Goal: Task Accomplishment & Management: Use online tool/utility

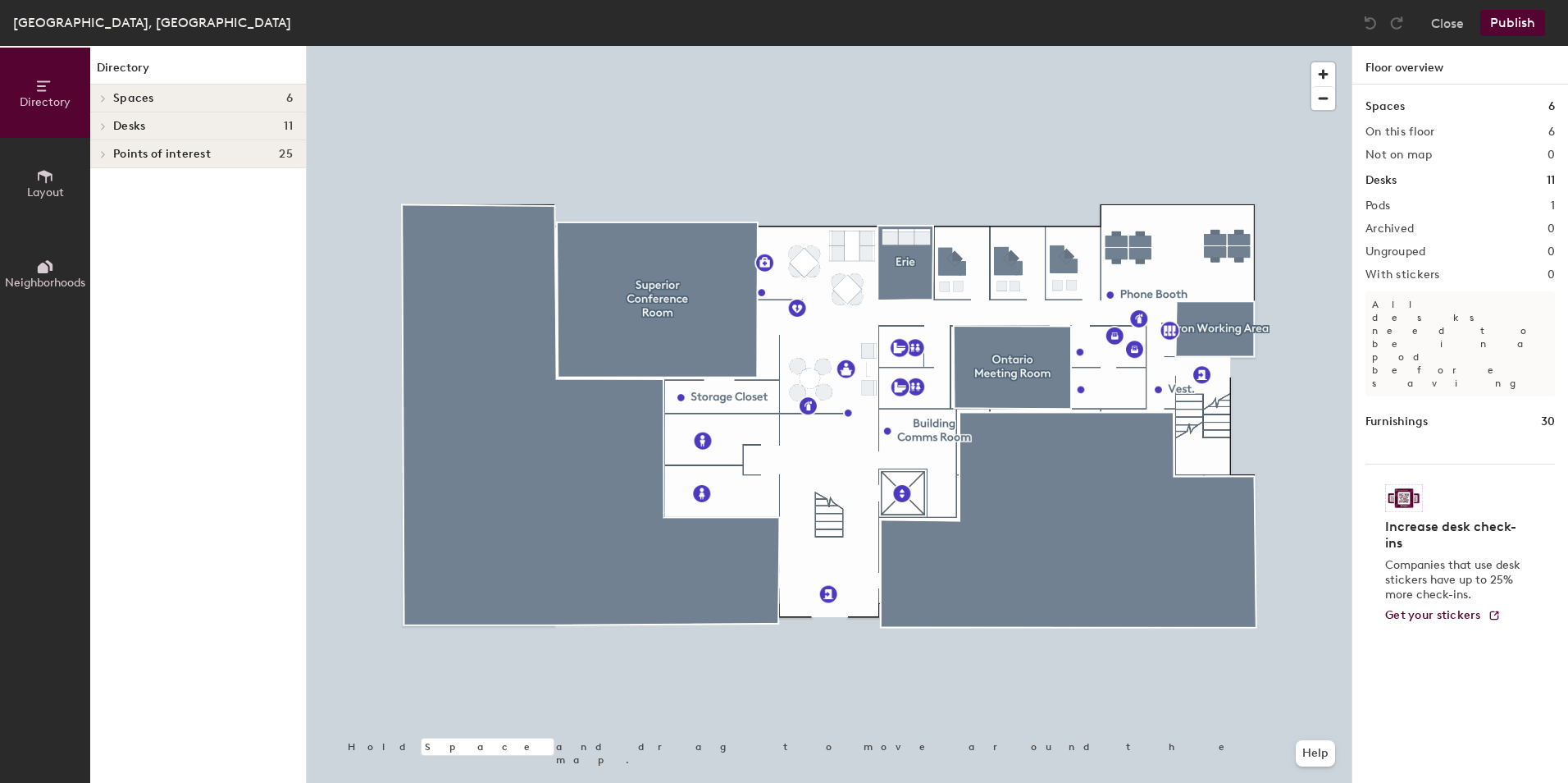
click at [149, 99] on span "Spaces" at bounding box center [133, 98] width 41 height 13
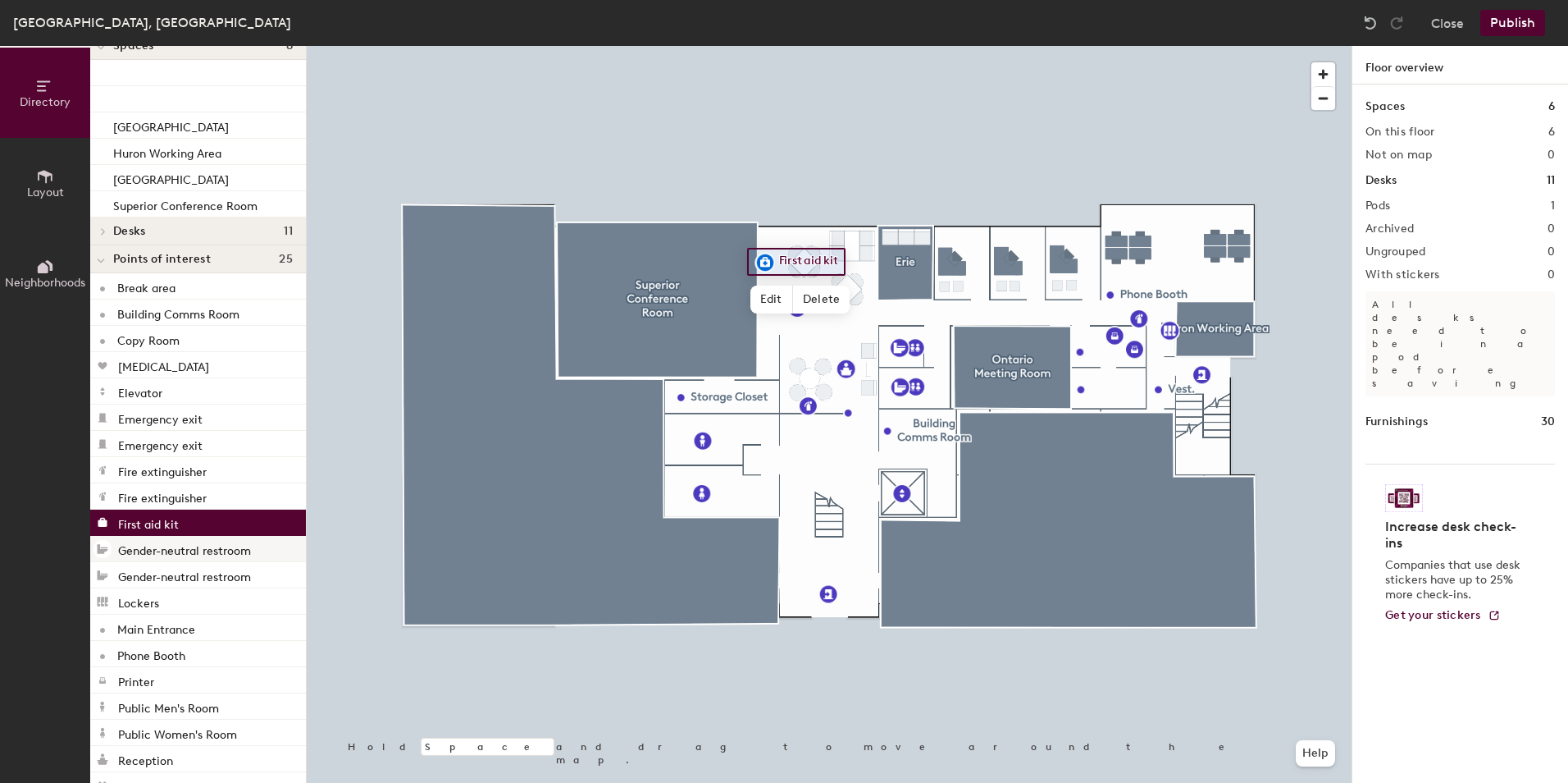
scroll to position [49, 0]
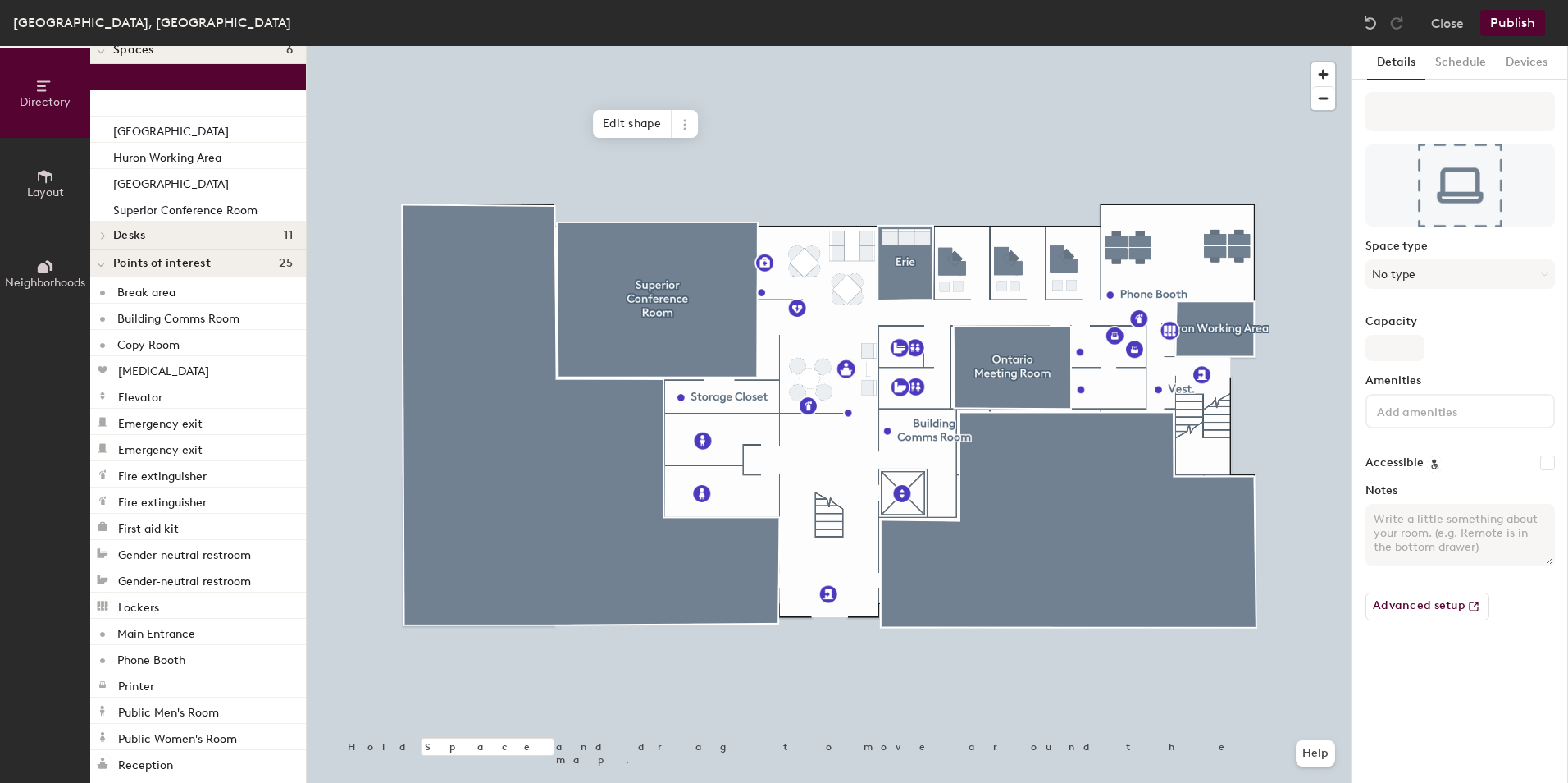
click at [52, 189] on span "Layout" at bounding box center [45, 192] width 37 height 14
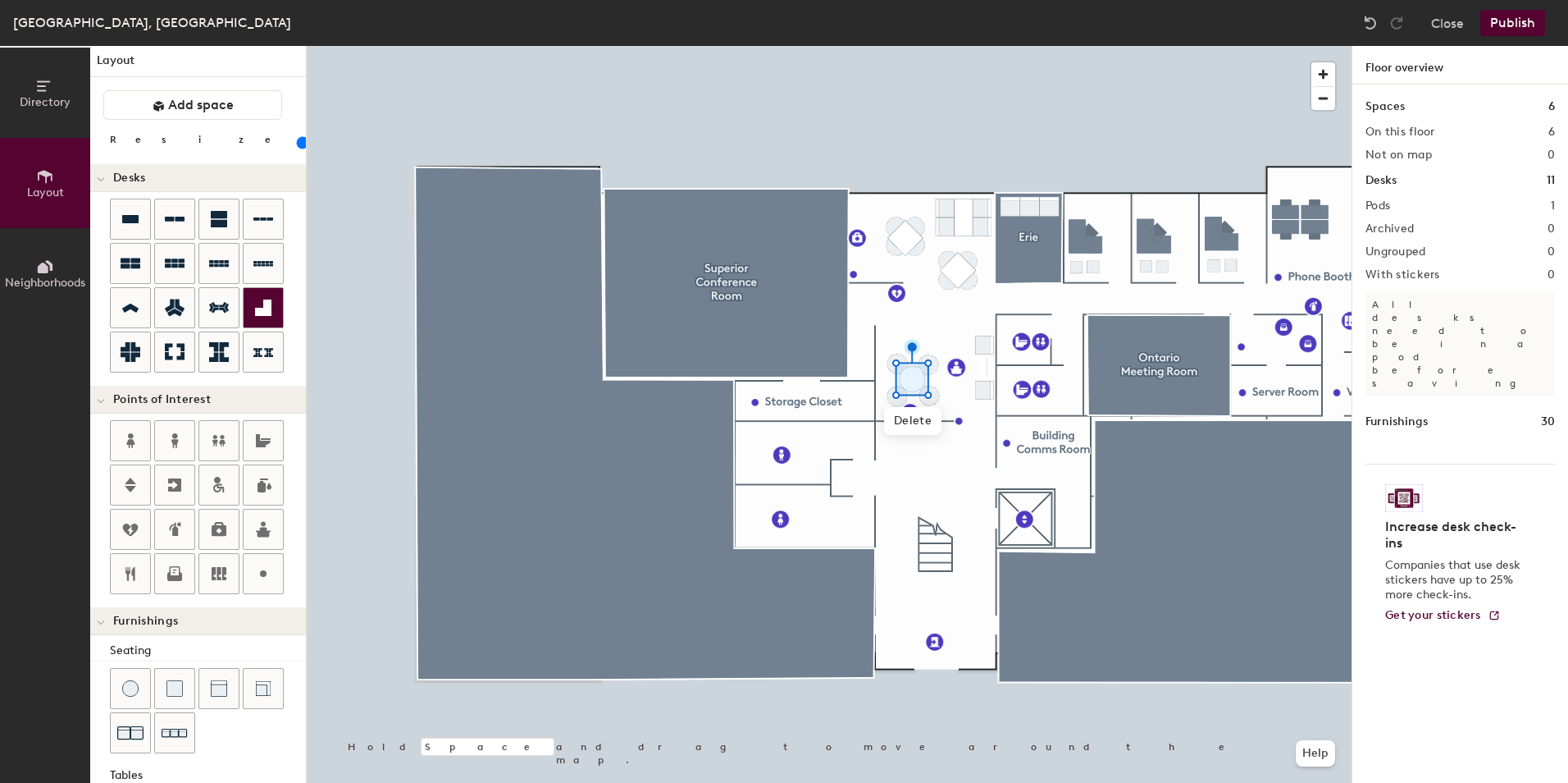
scroll to position [0, 0]
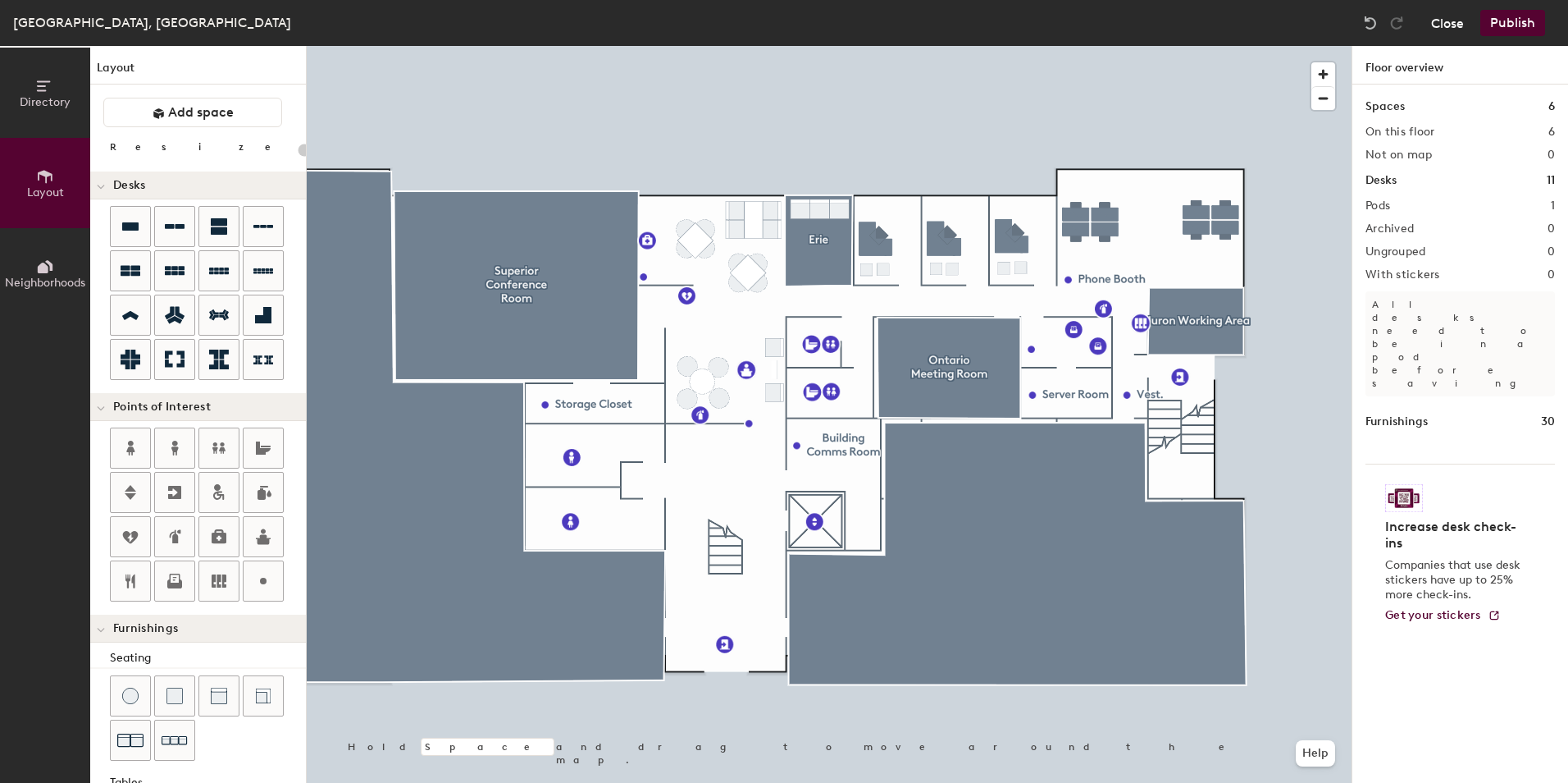
click at [1450, 30] on button "Close" at bounding box center [1446, 23] width 33 height 26
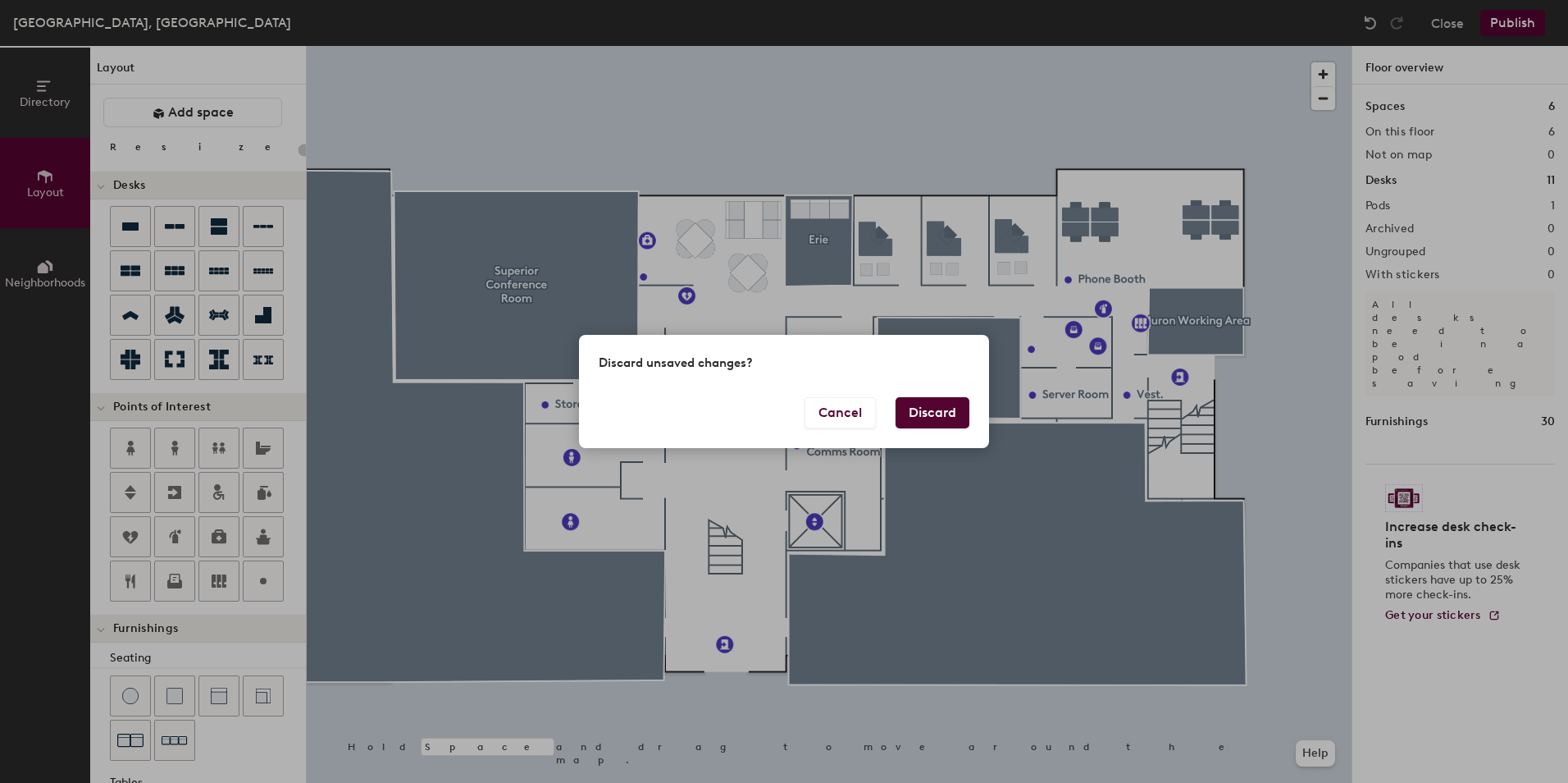
click at [929, 426] on button "Discard" at bounding box center [932, 412] width 74 height 31
type input "20"
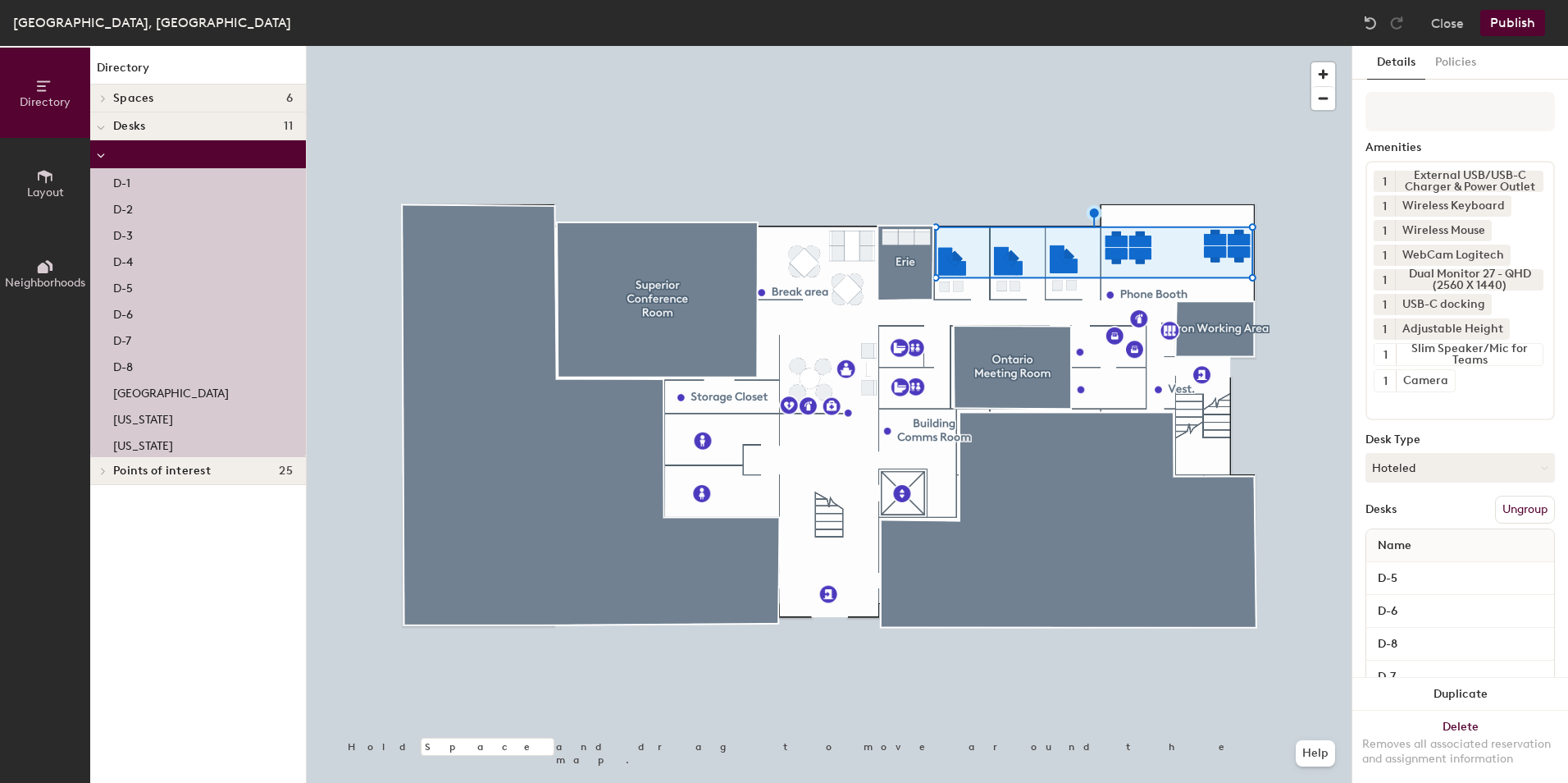
click at [1498, 506] on button "Ungroup" at bounding box center [1524, 509] width 59 height 28
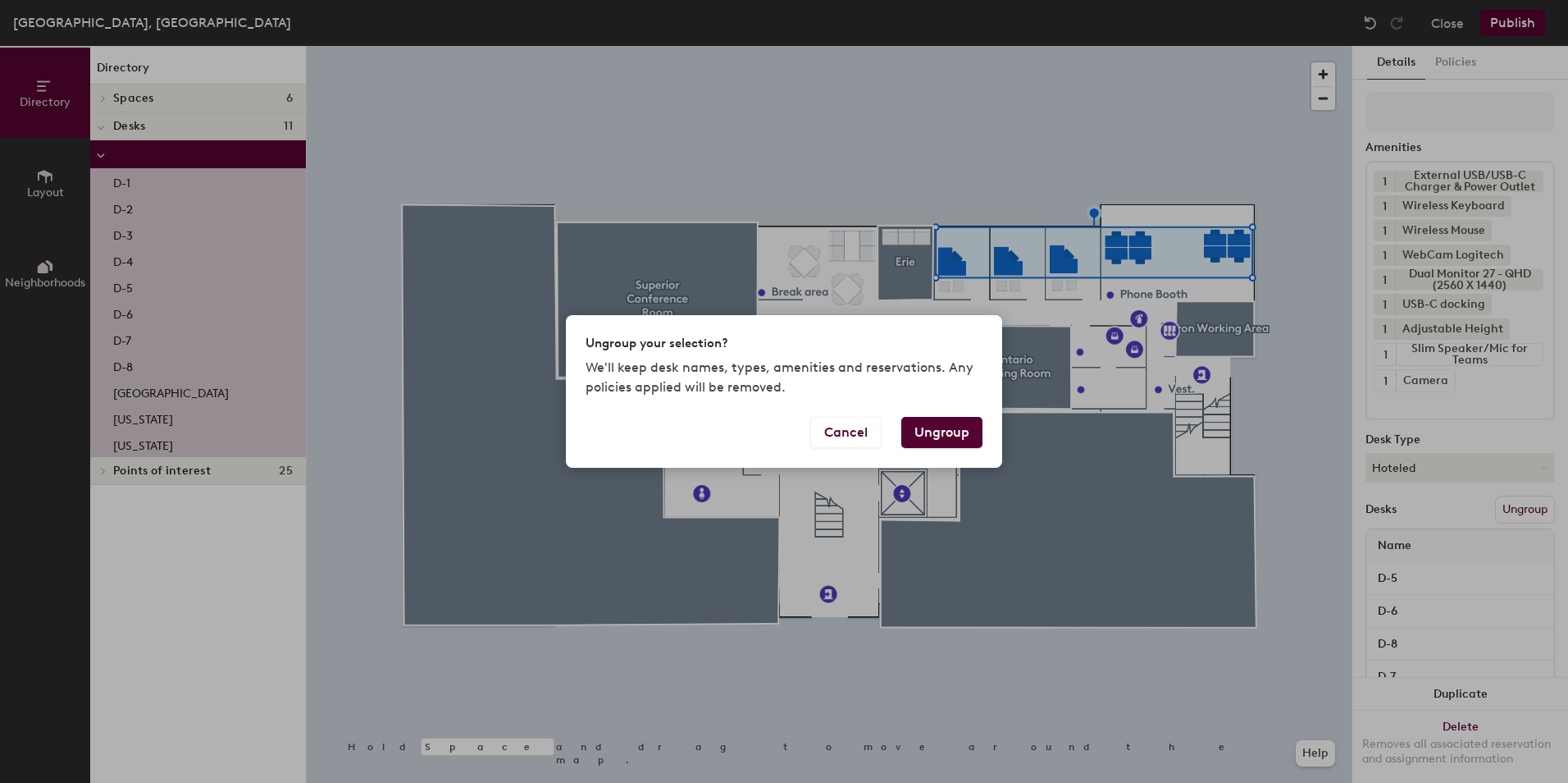
click at [948, 435] on button "Ungroup" at bounding box center [942, 432] width 81 height 31
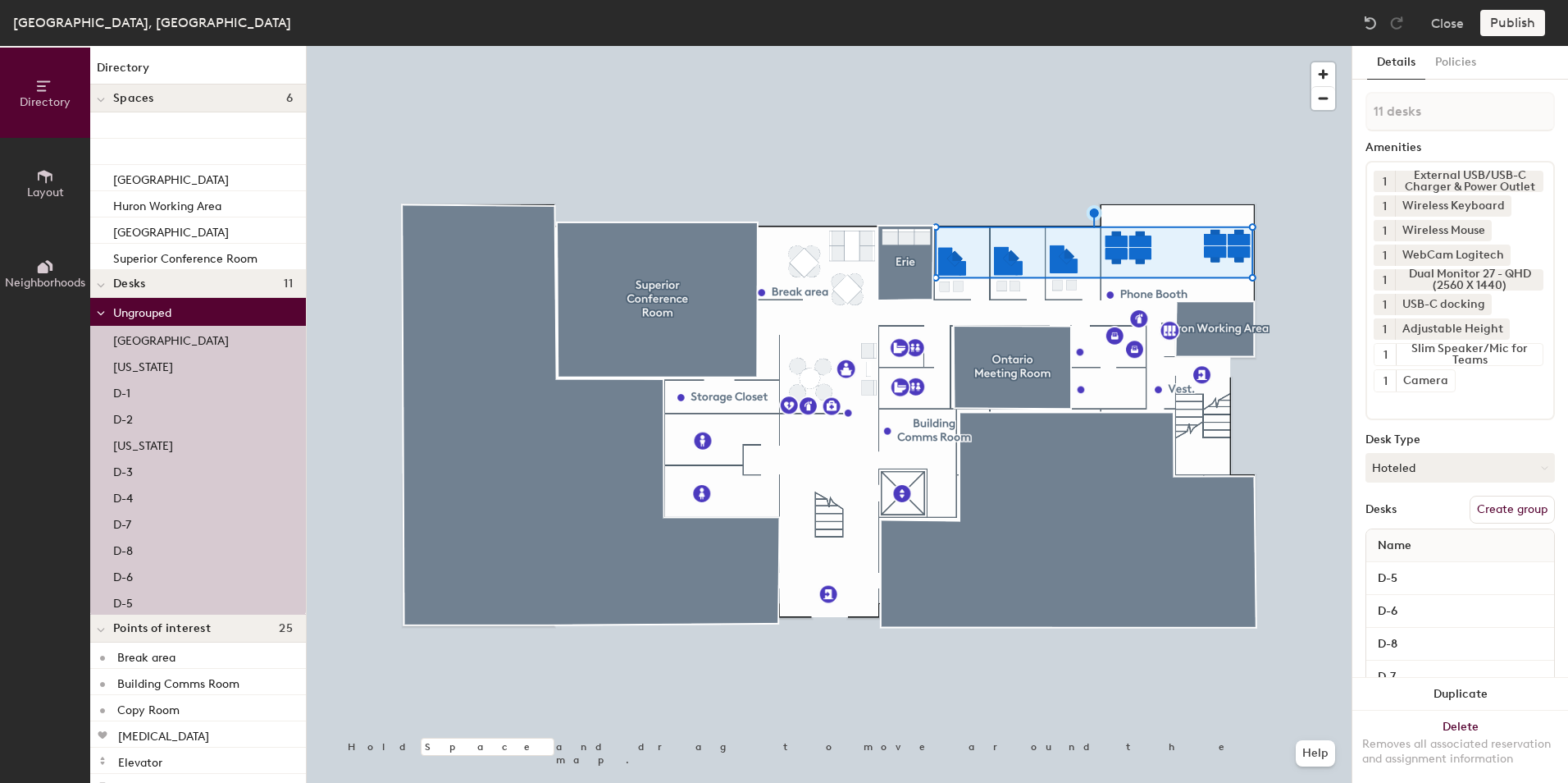
click at [1480, 509] on button "Create group" at bounding box center [1512, 509] width 85 height 28
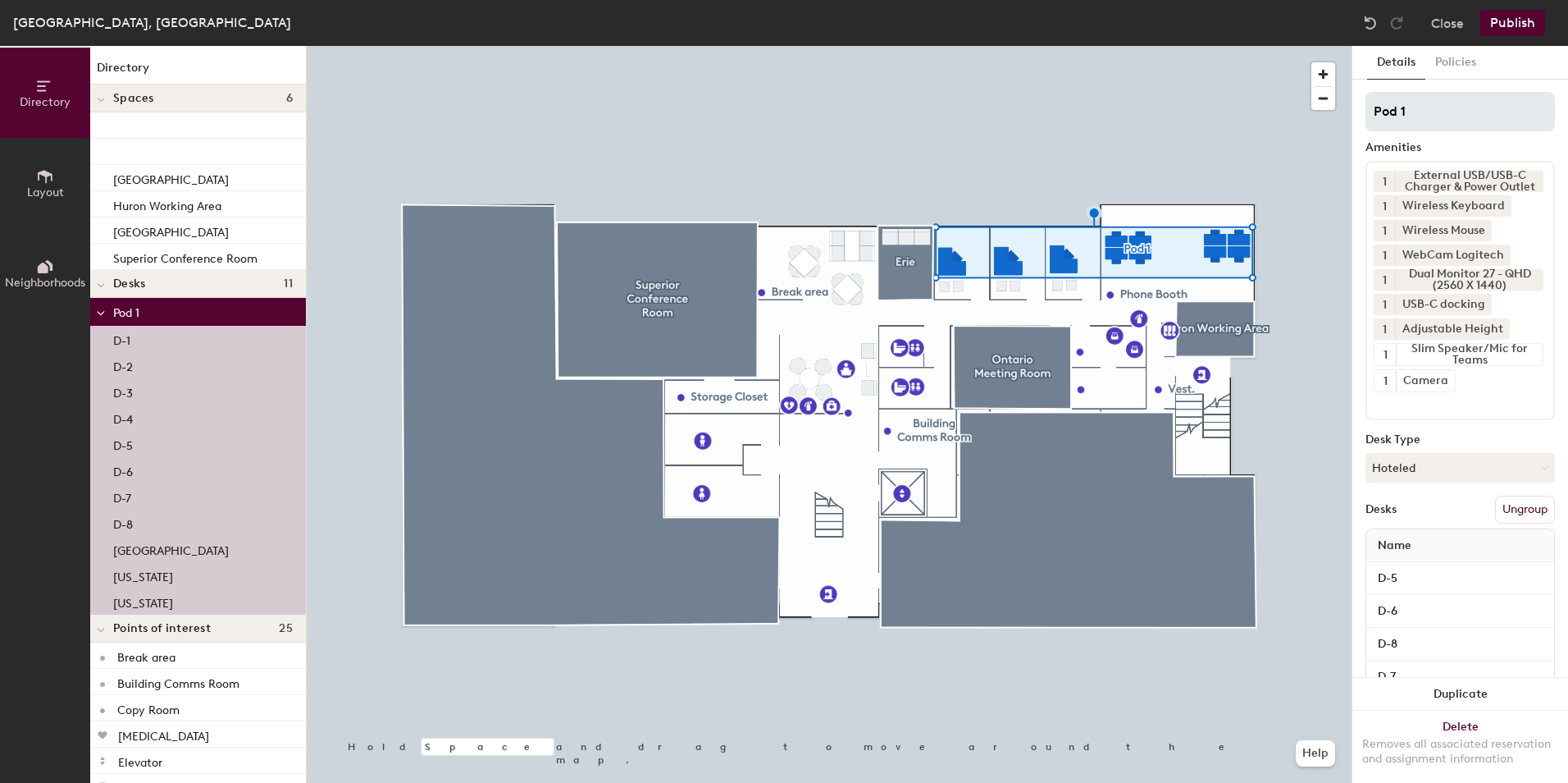
drag, startPoint x: 1427, startPoint y: 120, endPoint x: 1395, endPoint y: 126, distance: 32.6
click at [1395, 126] on input "Pod 1" at bounding box center [1459, 112] width 189 height 40
type input "P"
click at [1528, 29] on button "Publish" at bounding box center [1512, 23] width 64 height 26
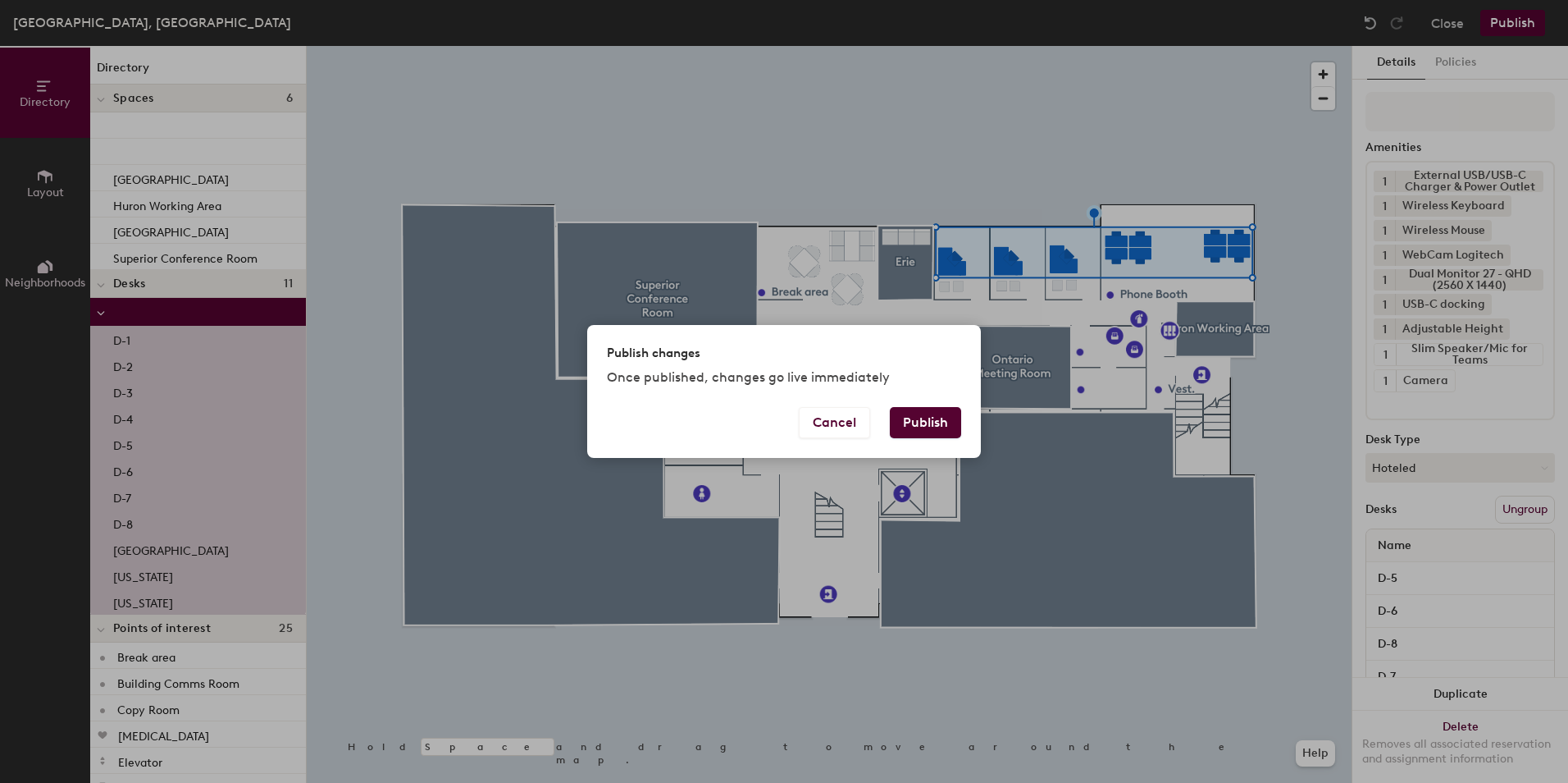
click at [928, 430] on button "Publish" at bounding box center [925, 422] width 71 height 31
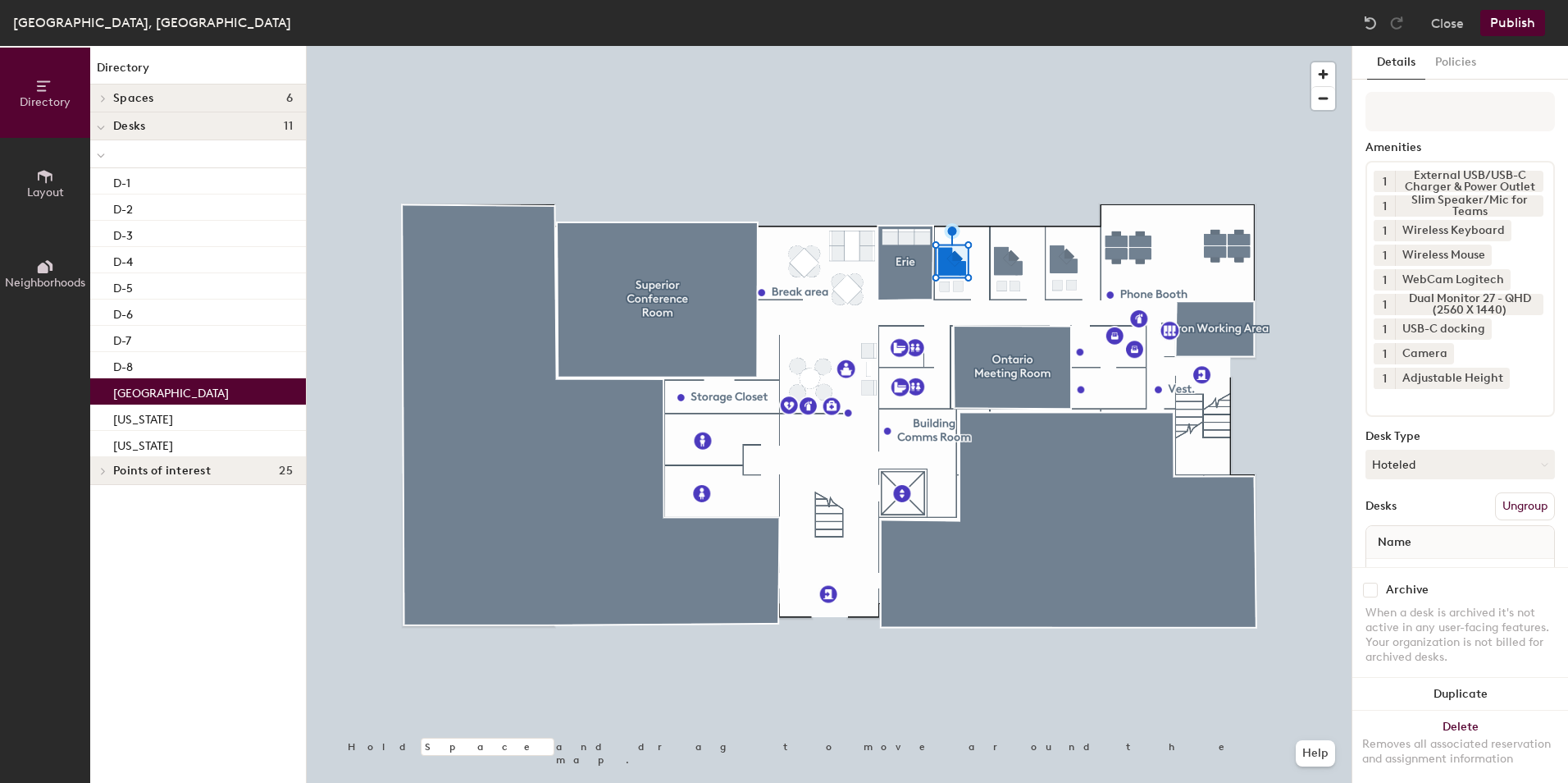
scroll to position [63, 0]
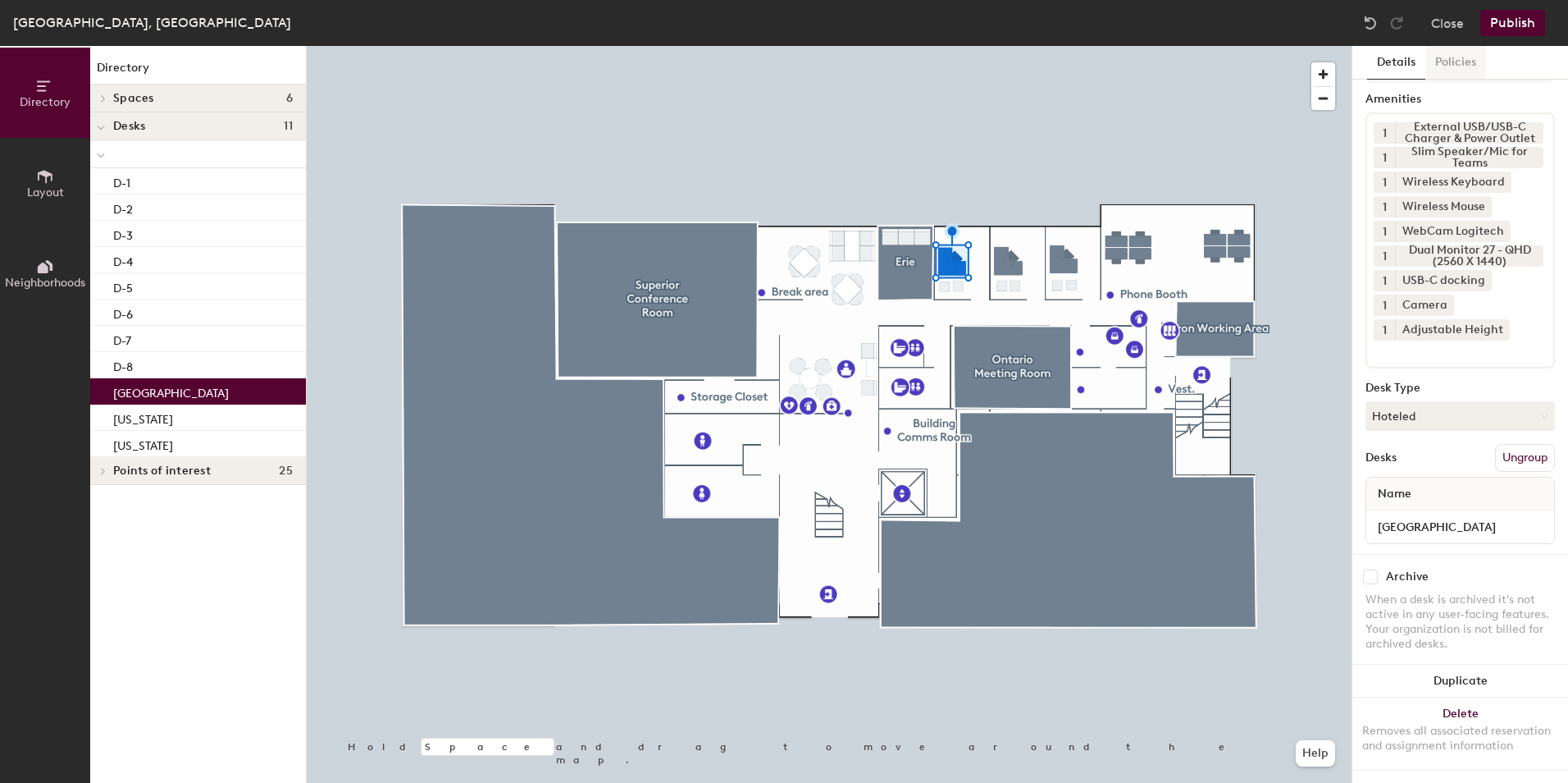
click at [1457, 58] on button "Policies" at bounding box center [1455, 62] width 60 height 34
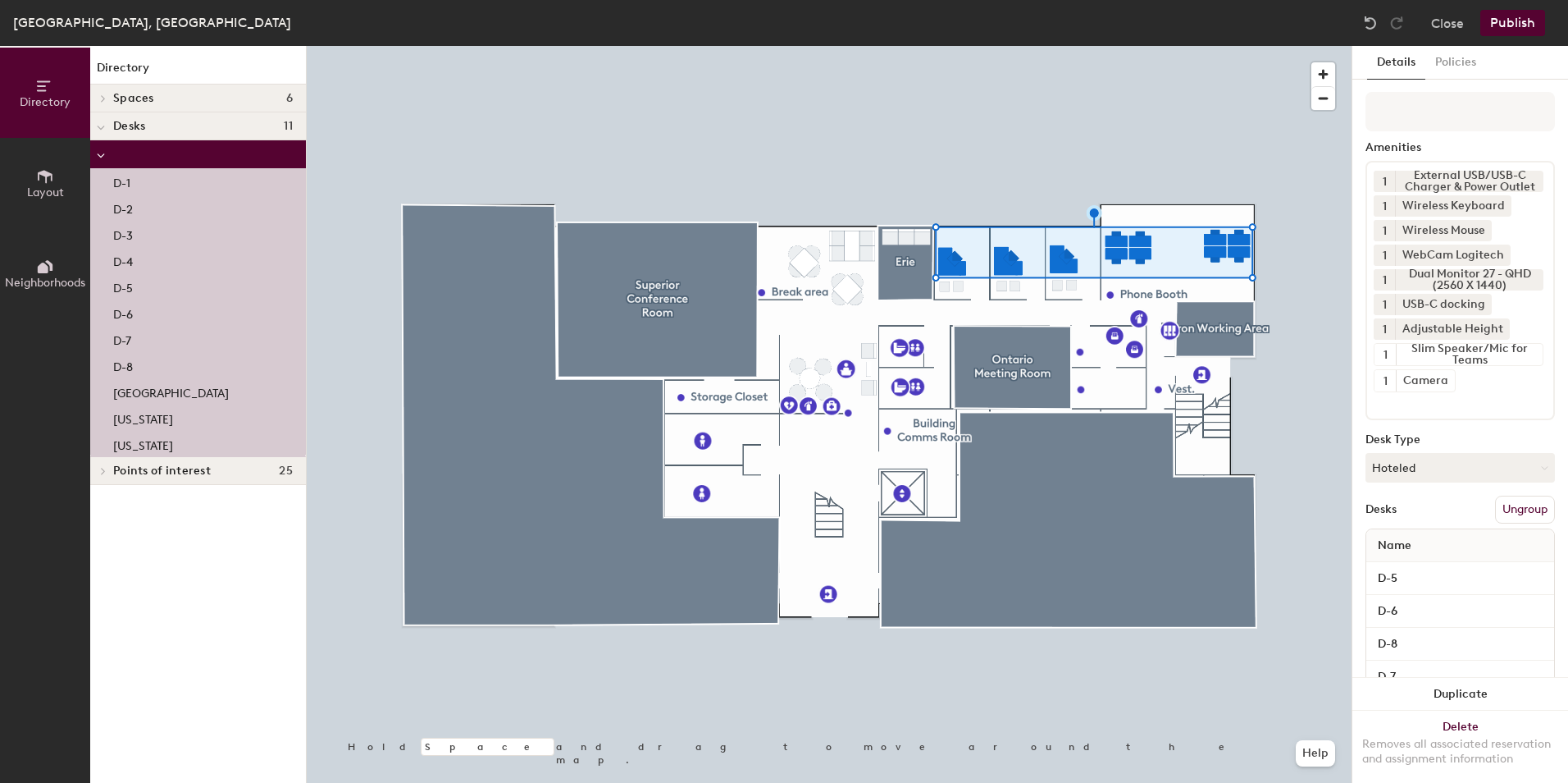
click at [1520, 507] on button "Ungroup" at bounding box center [1524, 509] width 59 height 28
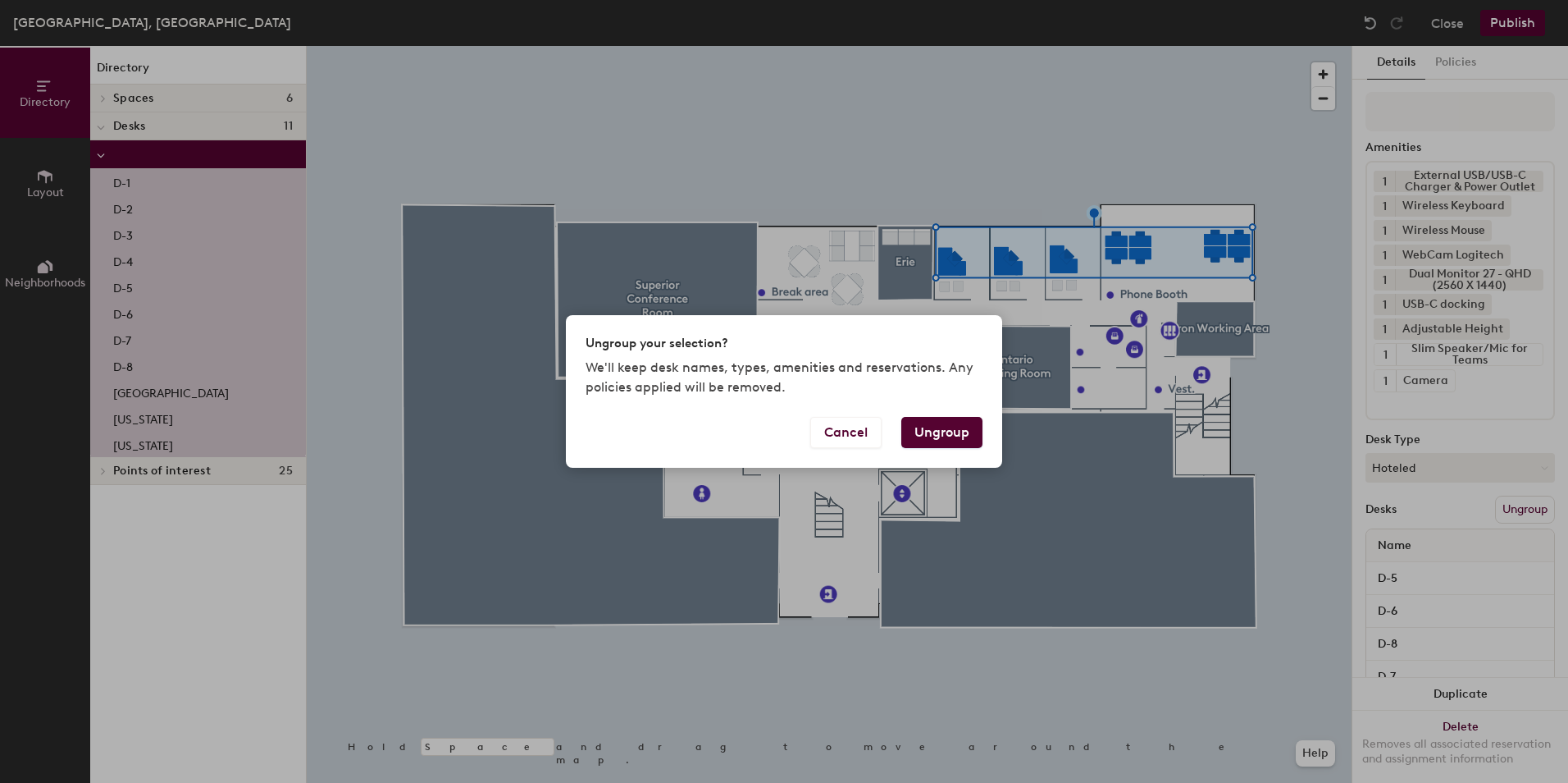
click at [959, 440] on button "Ungroup" at bounding box center [942, 432] width 81 height 31
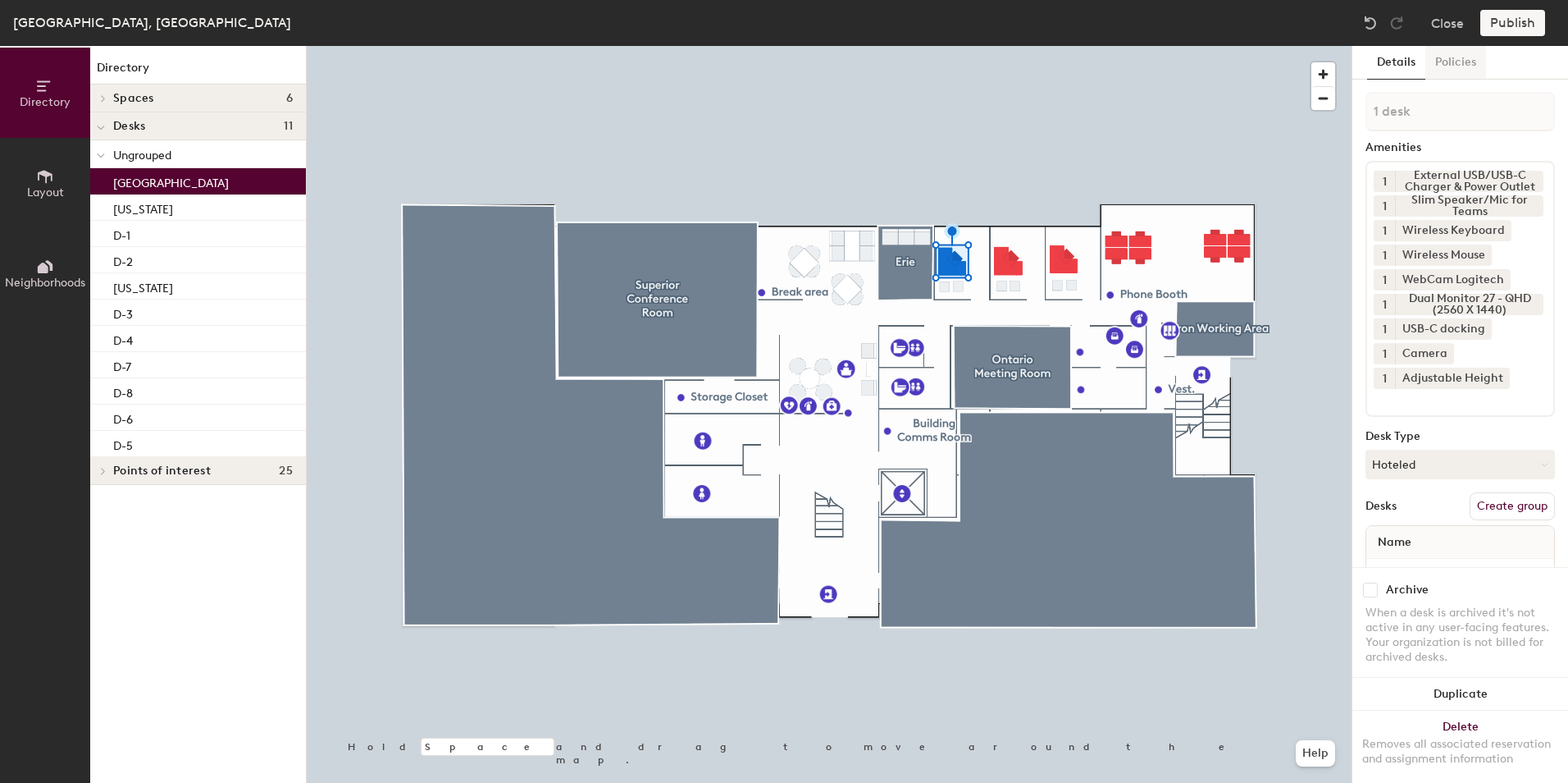
click at [1457, 60] on button "Policies" at bounding box center [1455, 62] width 60 height 34
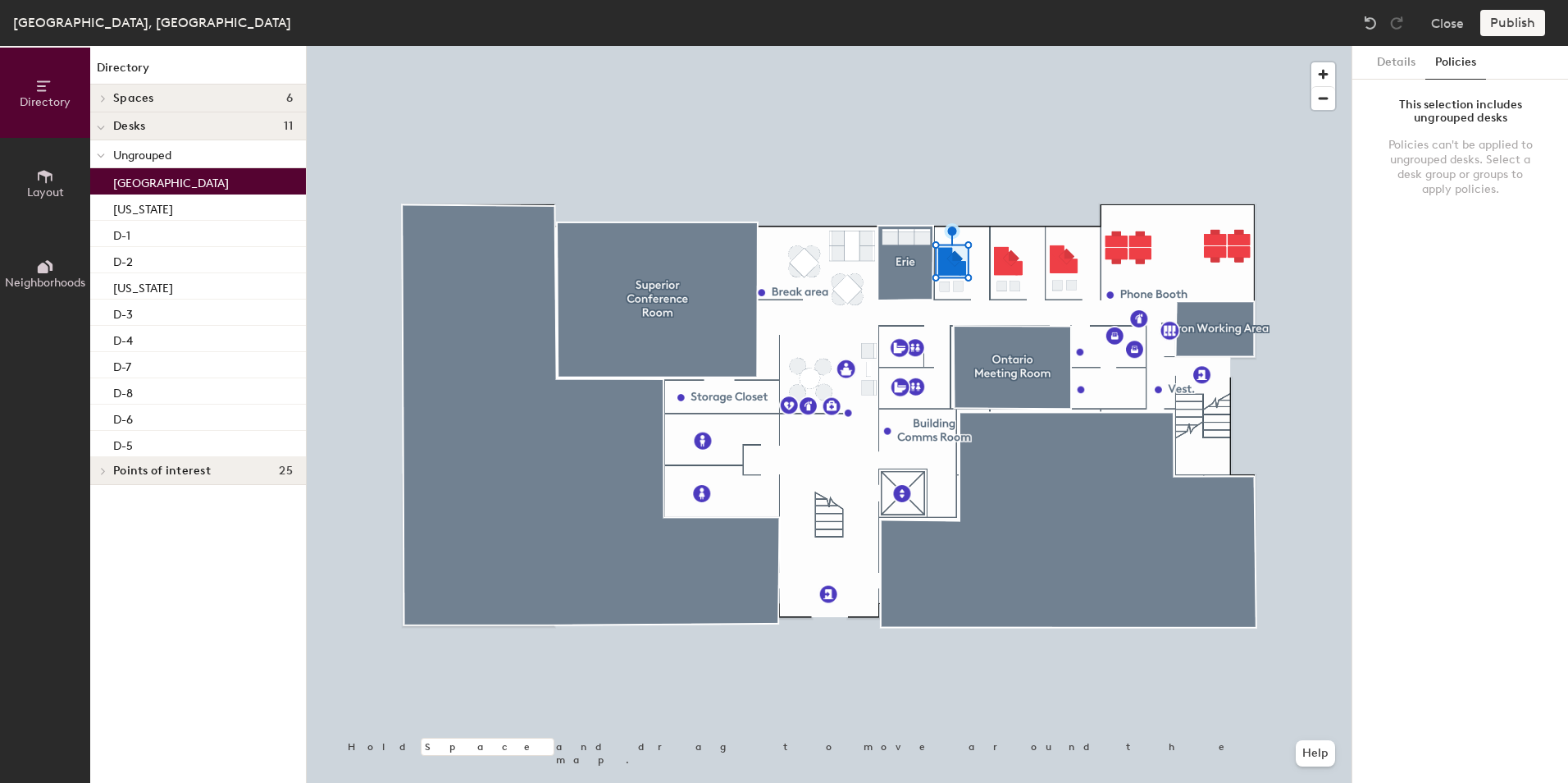
click at [1456, 123] on div "This selection includes ungrouped desks" at bounding box center [1459, 111] width 150 height 26
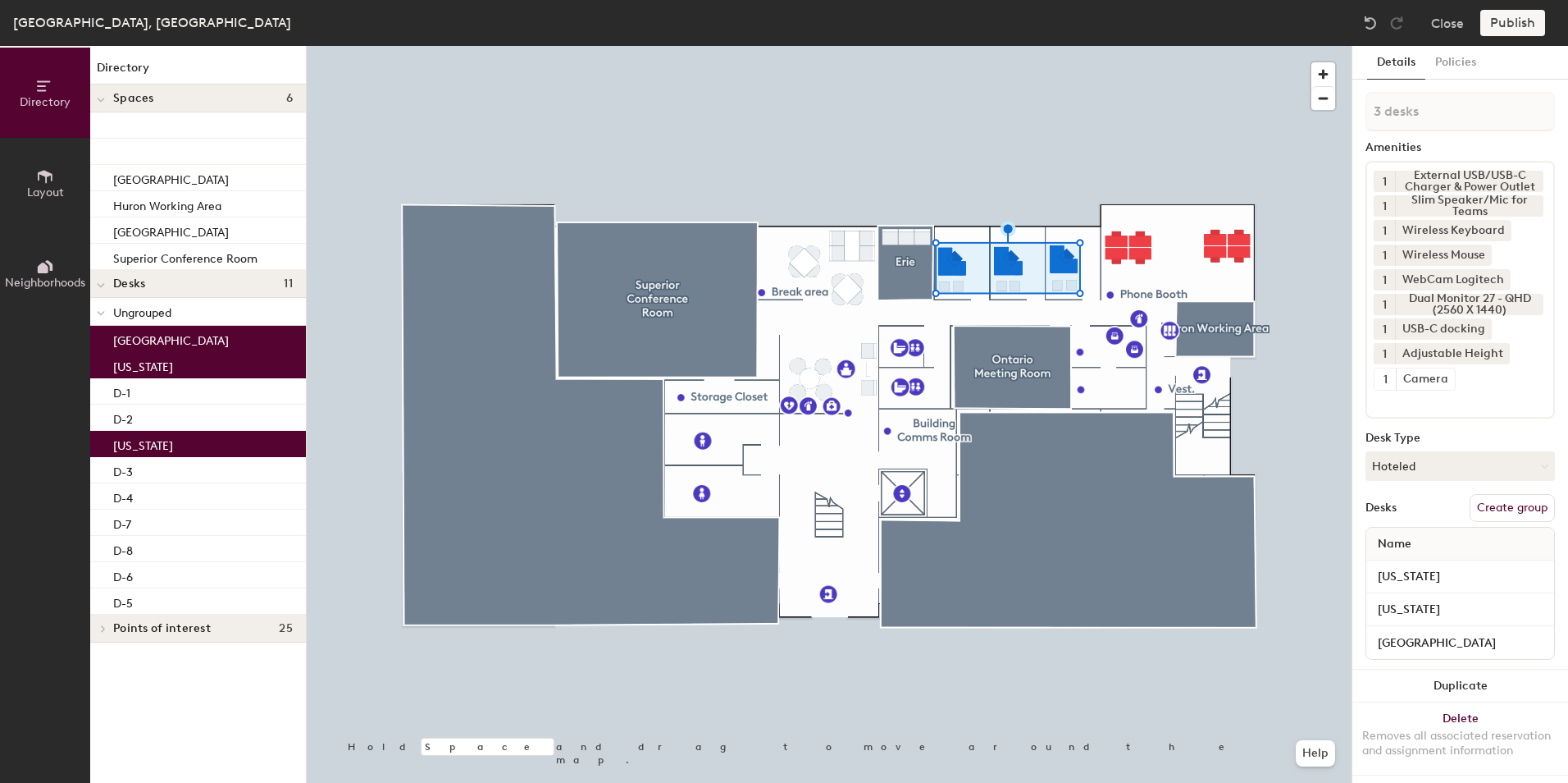
click at [1478, 503] on button "Create group" at bounding box center [1512, 507] width 85 height 28
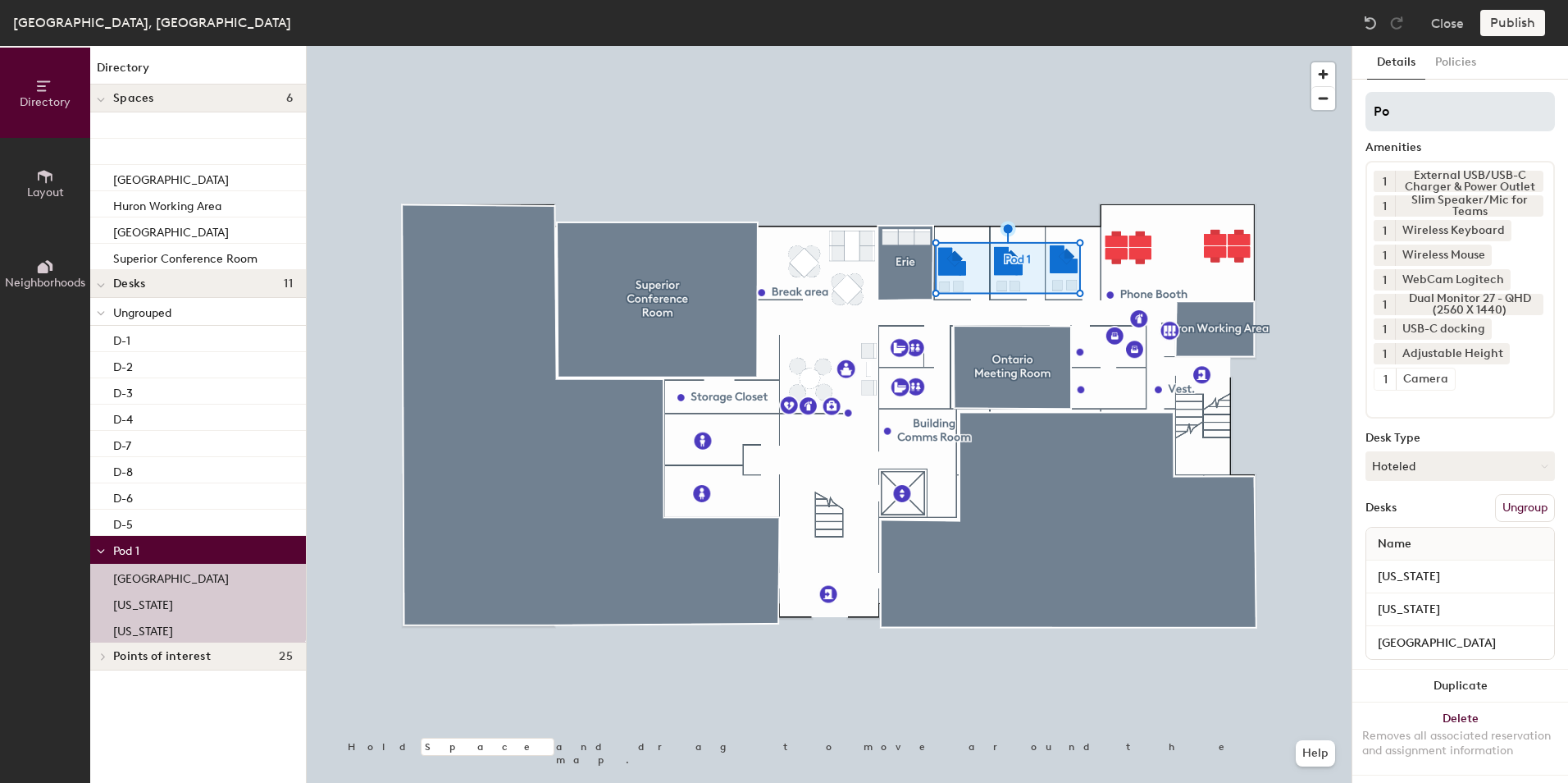
type input "P"
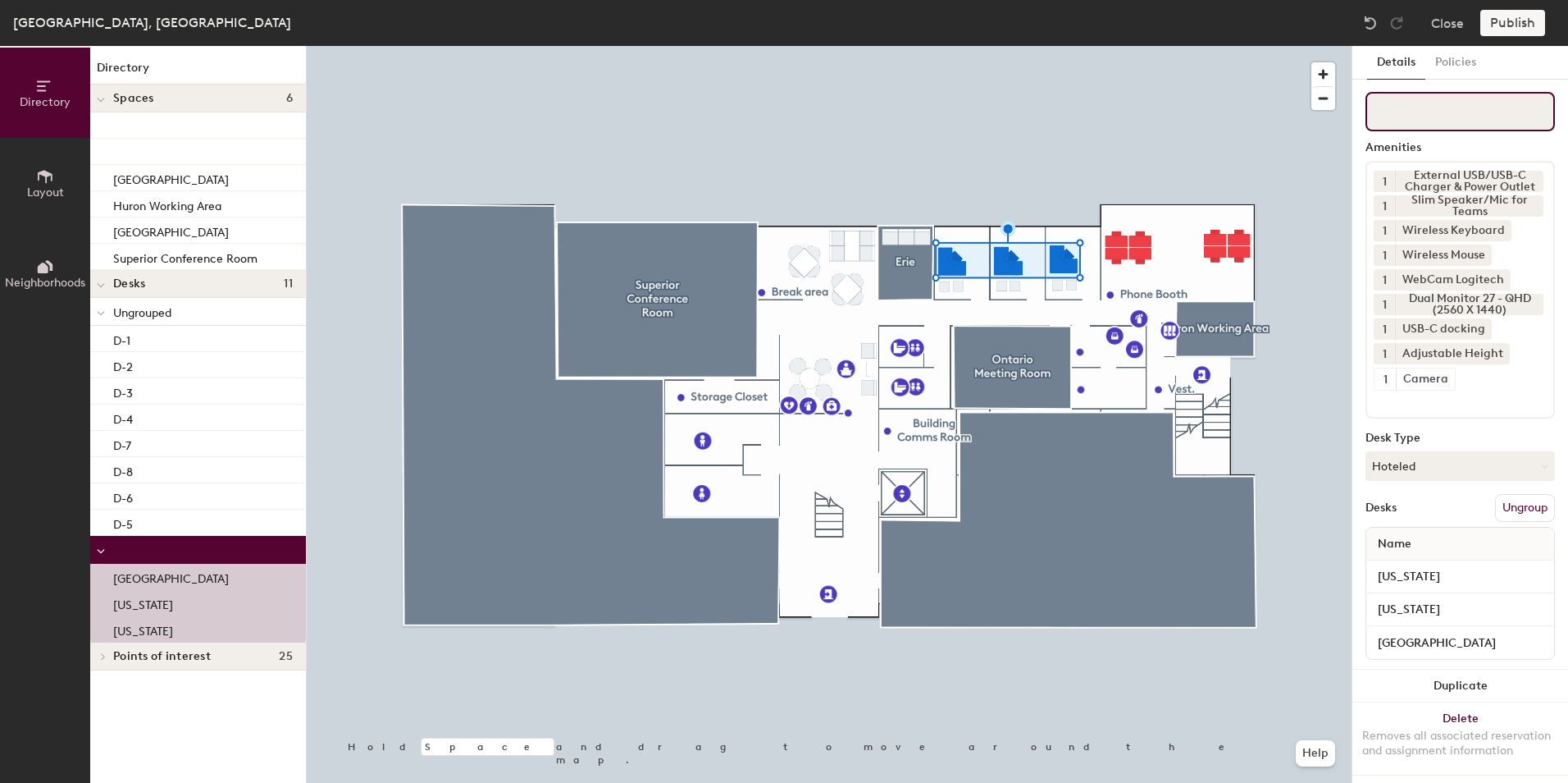
click at [1479, 122] on input at bounding box center [1459, 112] width 189 height 40
type input "Offices"
click at [1057, 46] on div at bounding box center [829, 46] width 1045 height 0
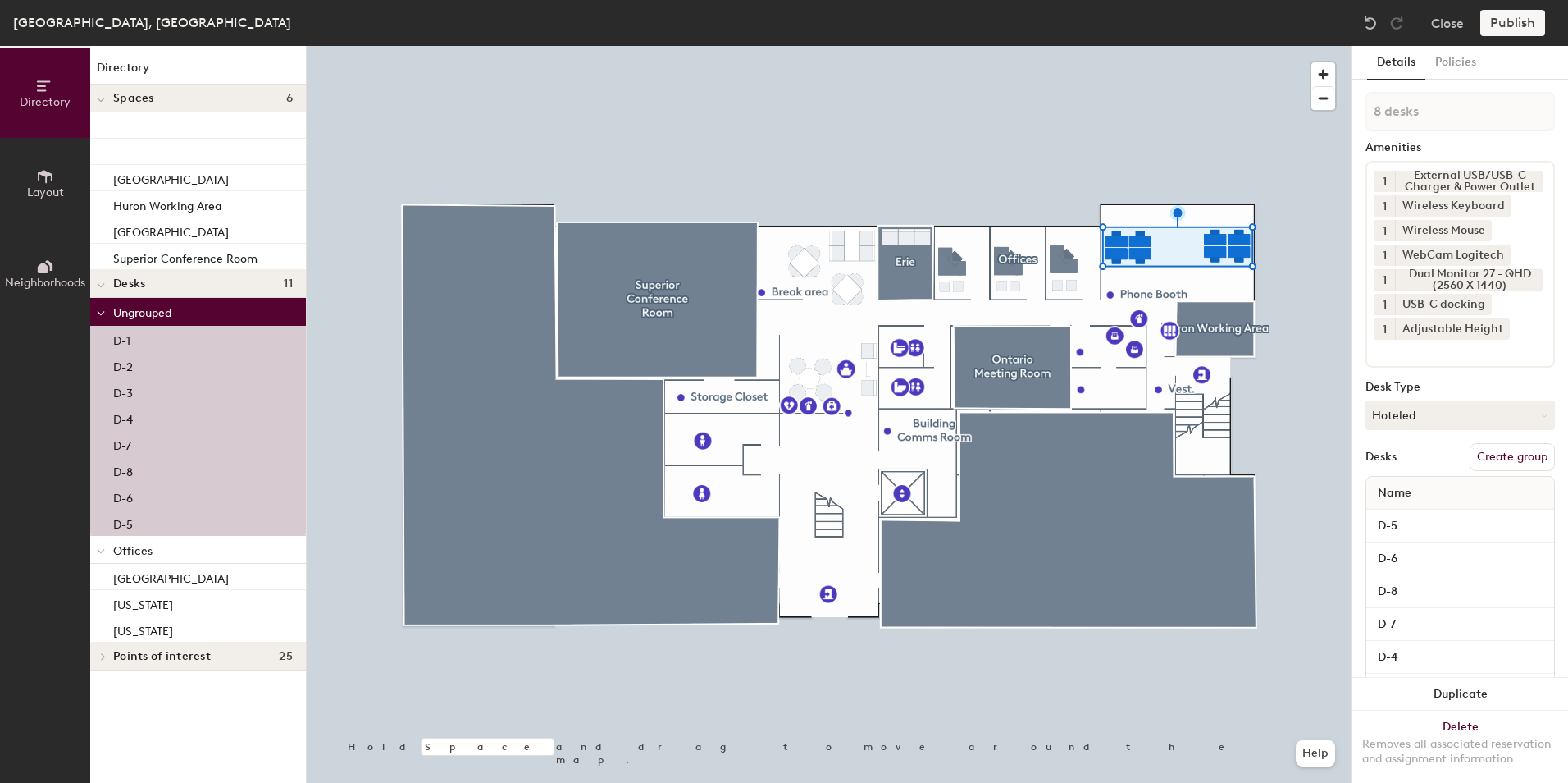
click at [1474, 449] on button "Create group" at bounding box center [1512, 457] width 85 height 28
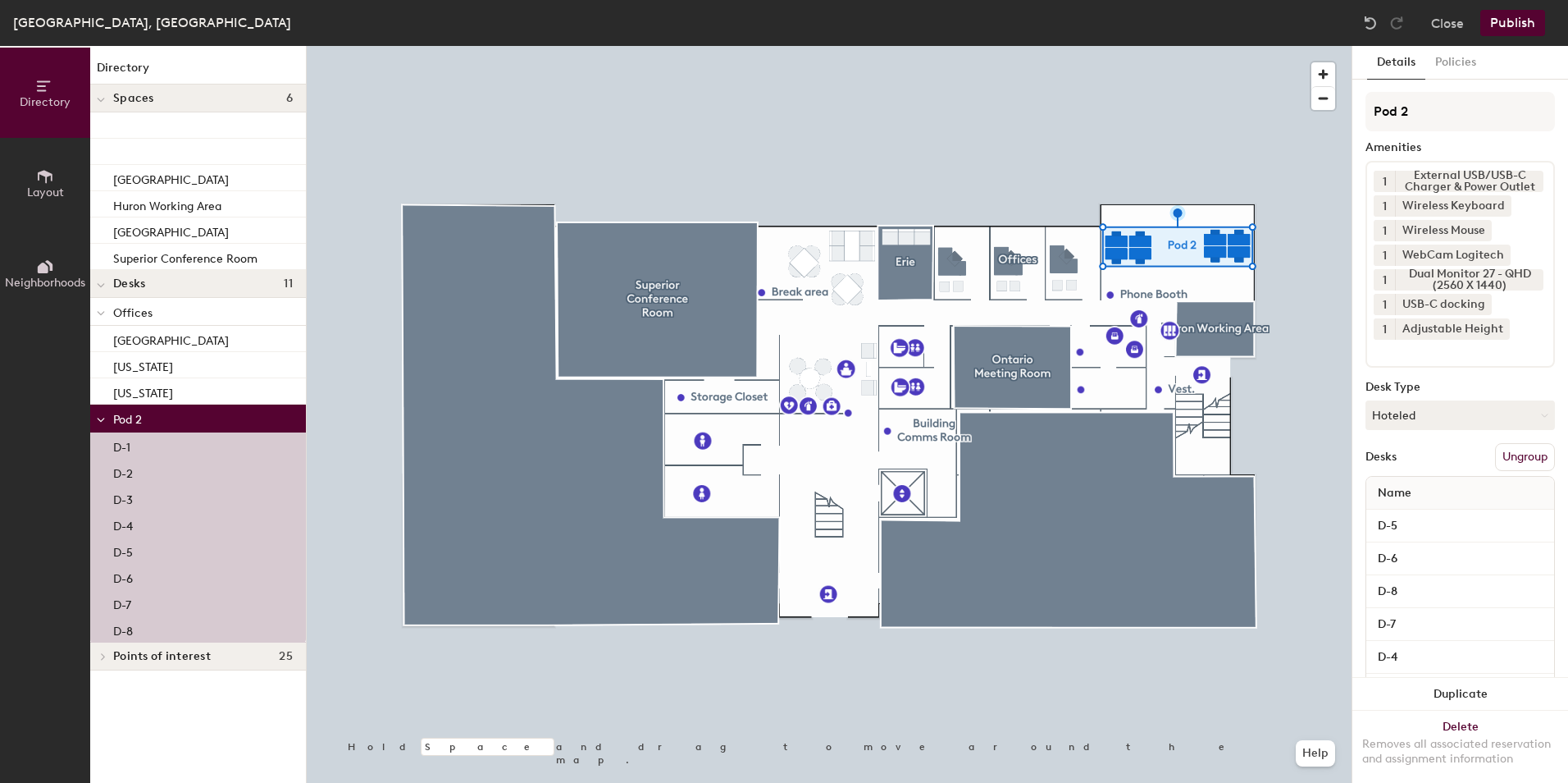
click at [1324, 112] on div "Directory Layout Neighborhoods Directory Spaces 6 Erie Huron Working Area Ontar…" at bounding box center [784, 413] width 1568 height 736
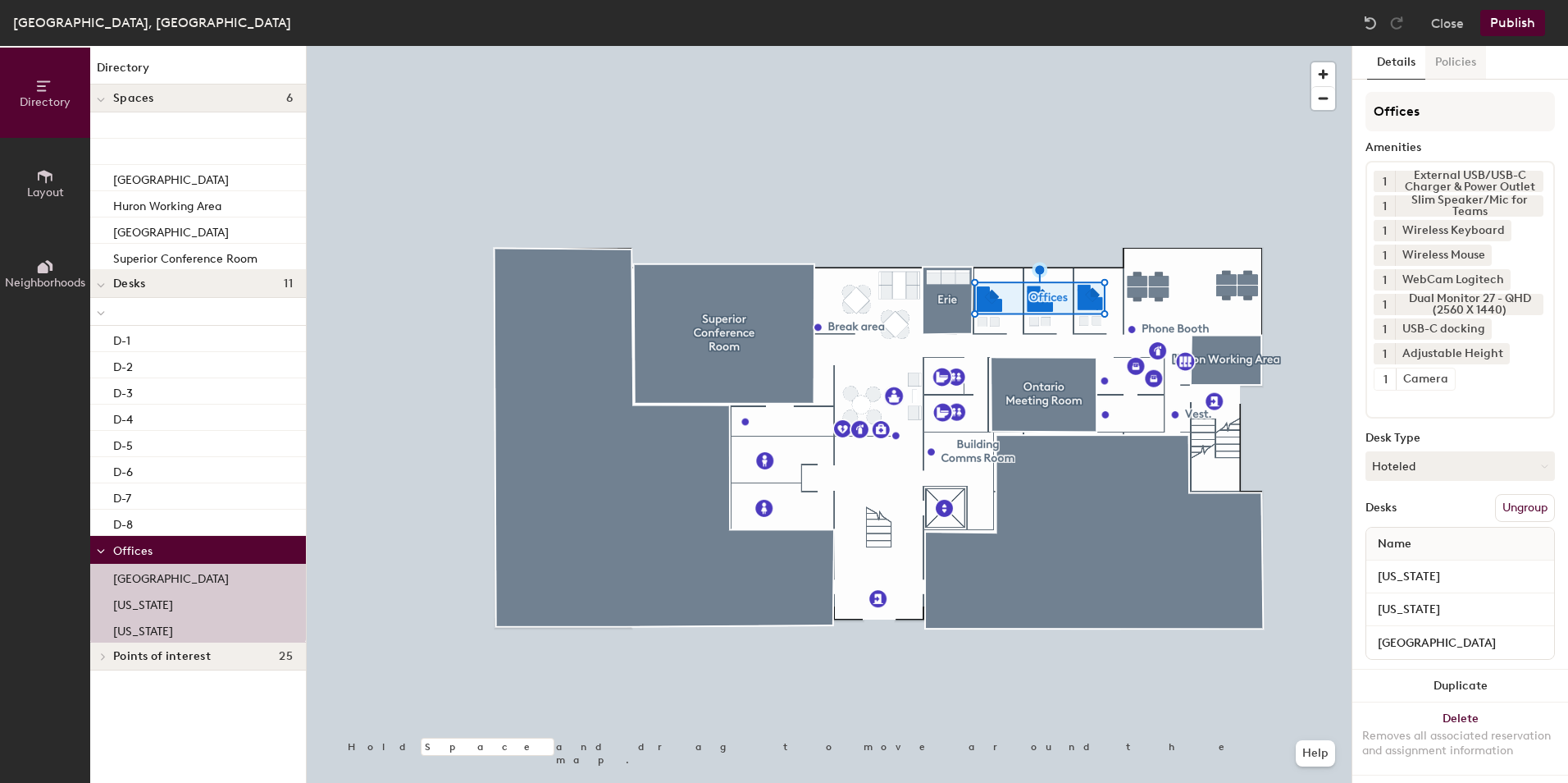
click at [1462, 61] on button "Policies" at bounding box center [1455, 62] width 60 height 34
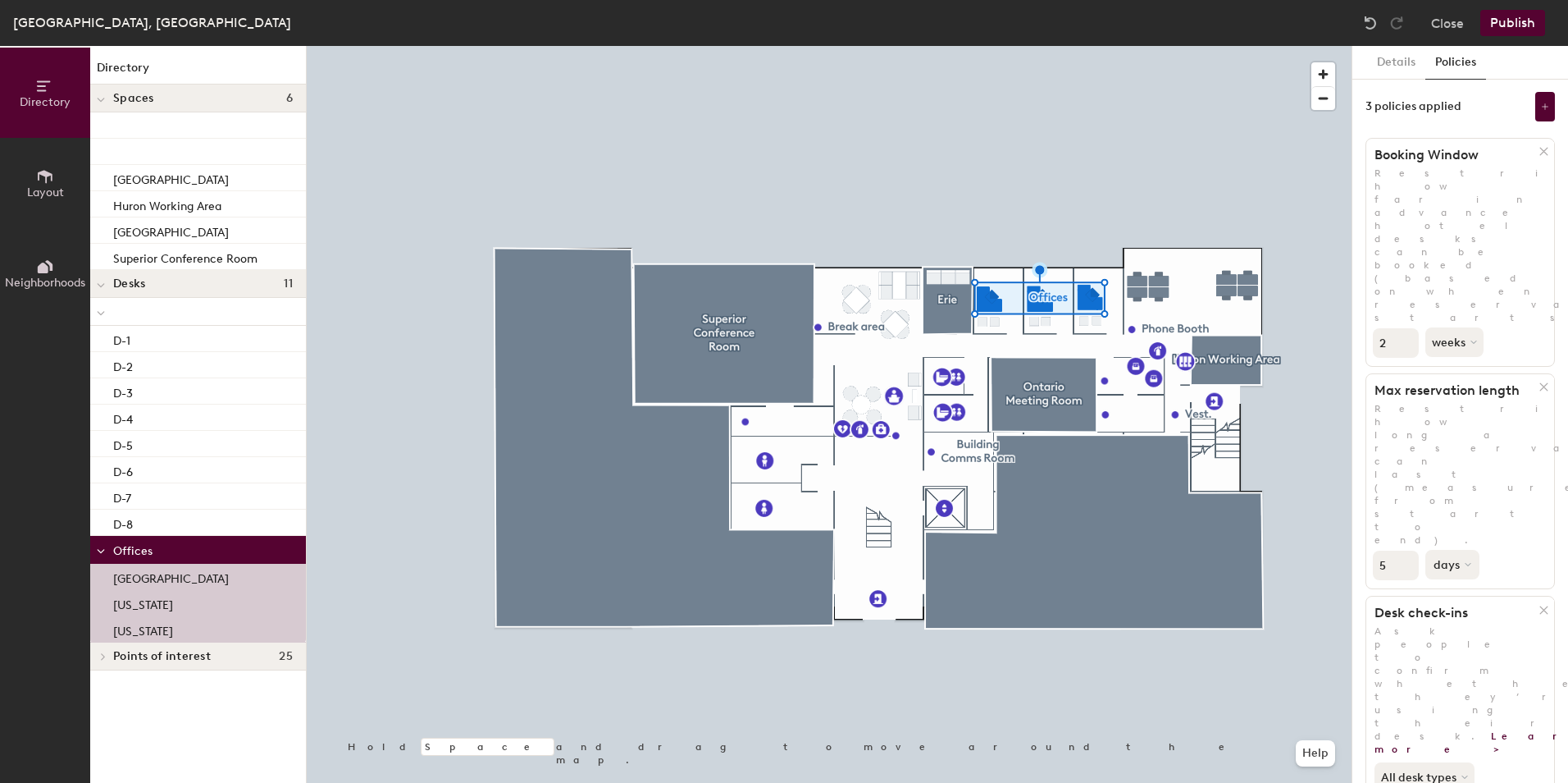
click at [1454, 550] on button "days" at bounding box center [1452, 565] width 54 height 30
click at [1456, 664] on div "hours" at bounding box center [1458, 676] width 64 height 25
click at [1393, 550] on input "5" at bounding box center [1396, 565] width 46 height 30
type input "1"
click at [1316, 46] on div at bounding box center [829, 46] width 1045 height 0
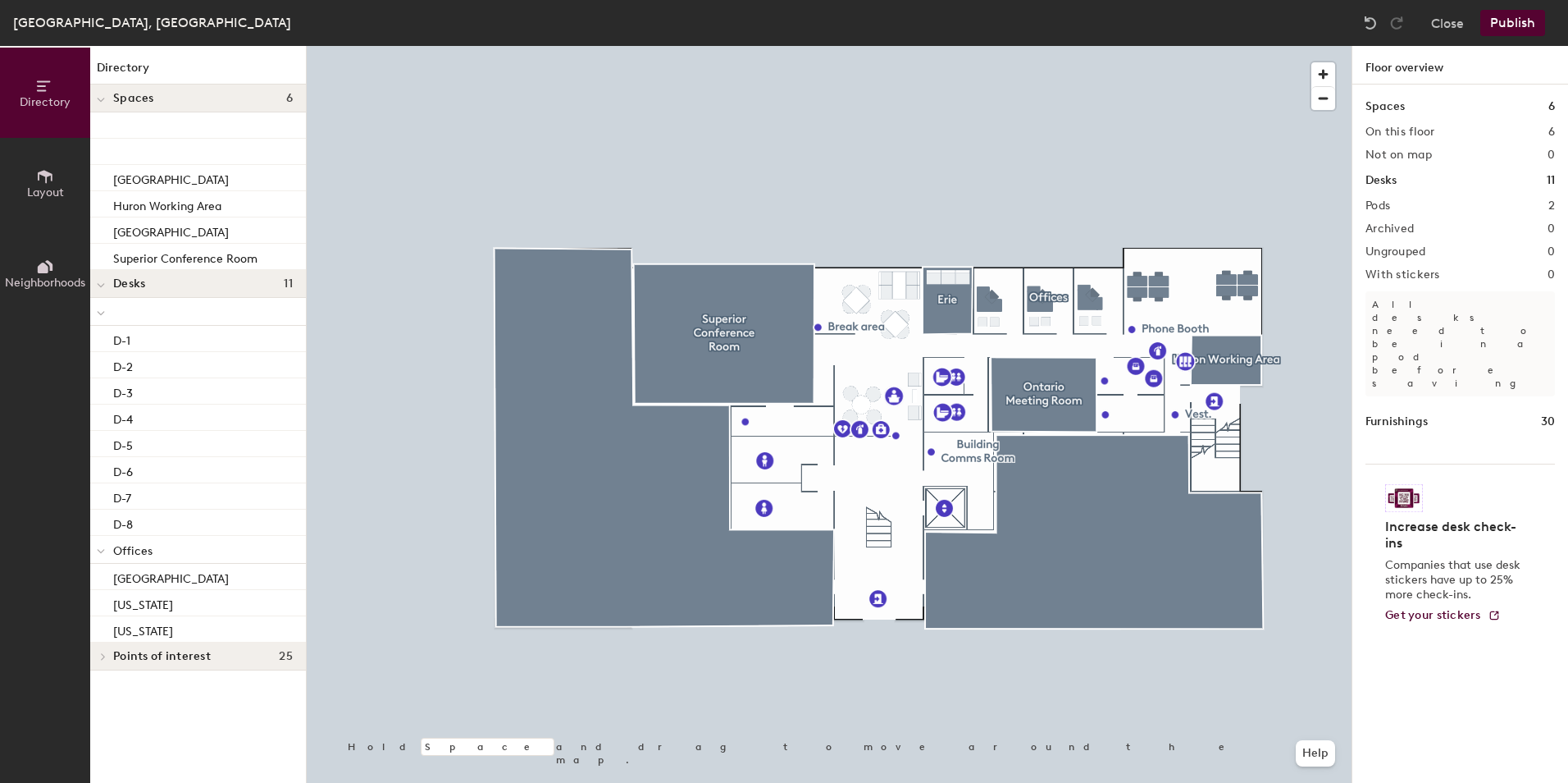
click at [1500, 27] on button "Publish" at bounding box center [1512, 23] width 64 height 26
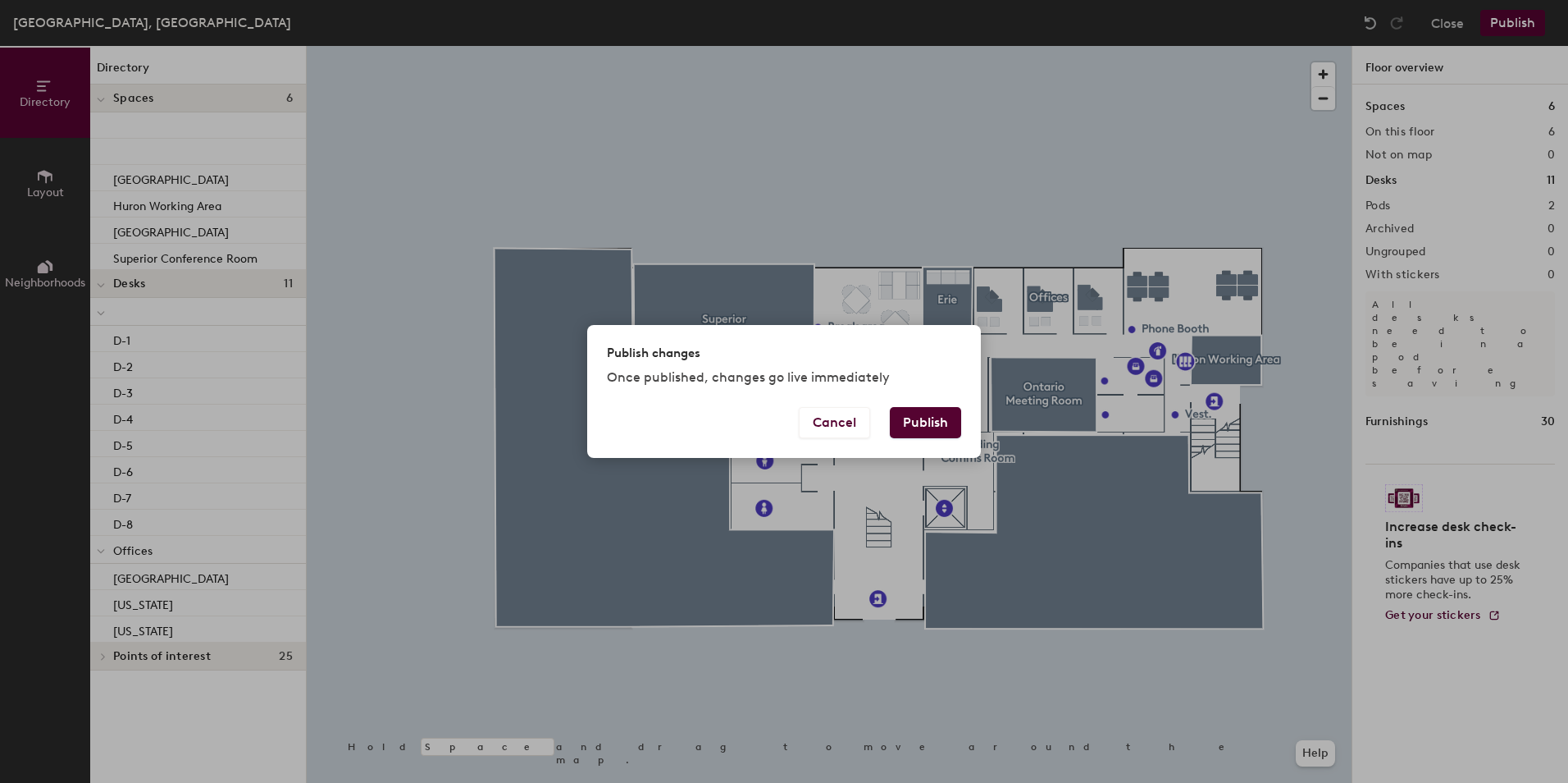
click at [925, 426] on button "Publish" at bounding box center [925, 422] width 71 height 31
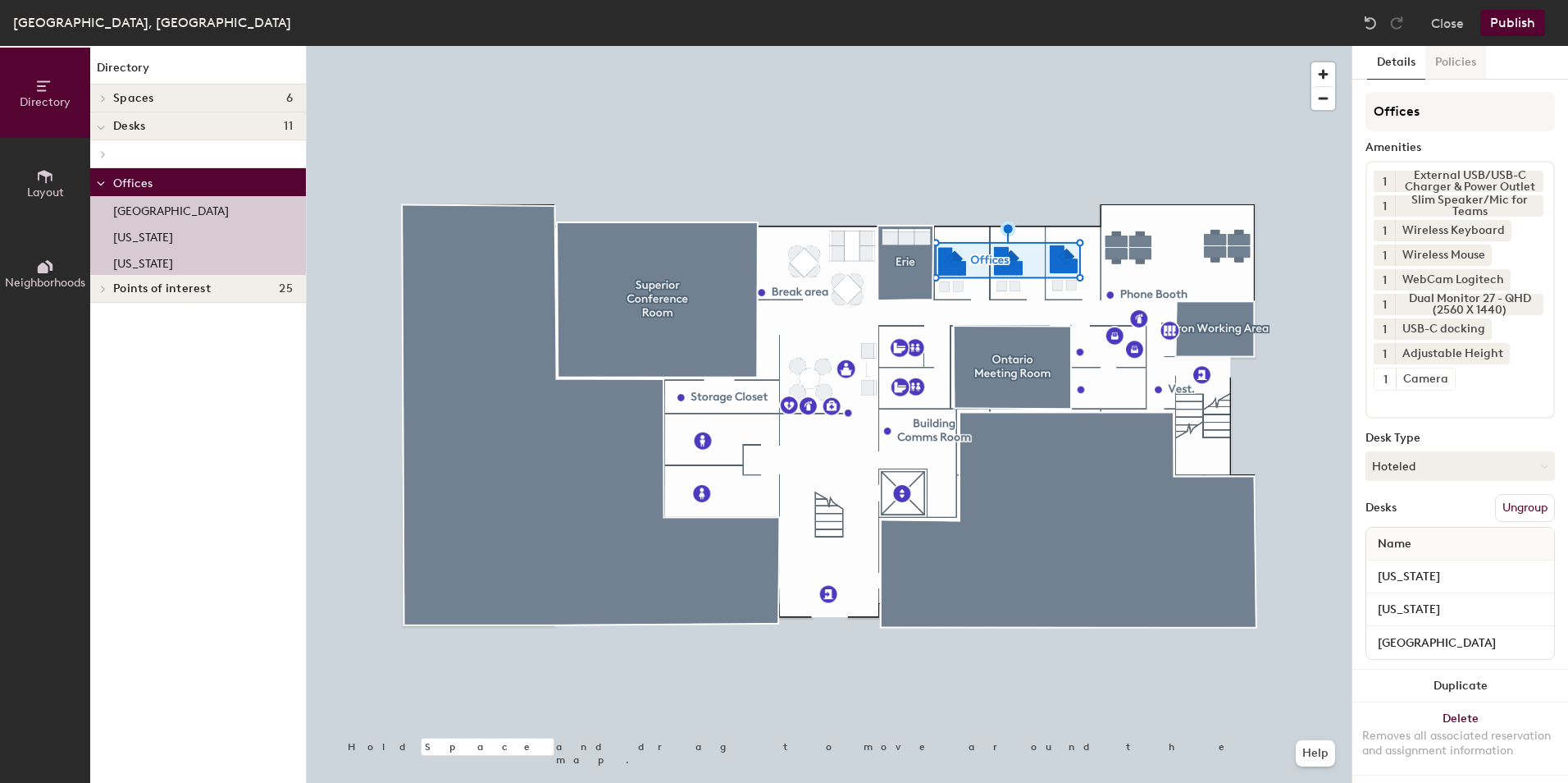
click at [1464, 55] on button "Policies" at bounding box center [1455, 62] width 60 height 34
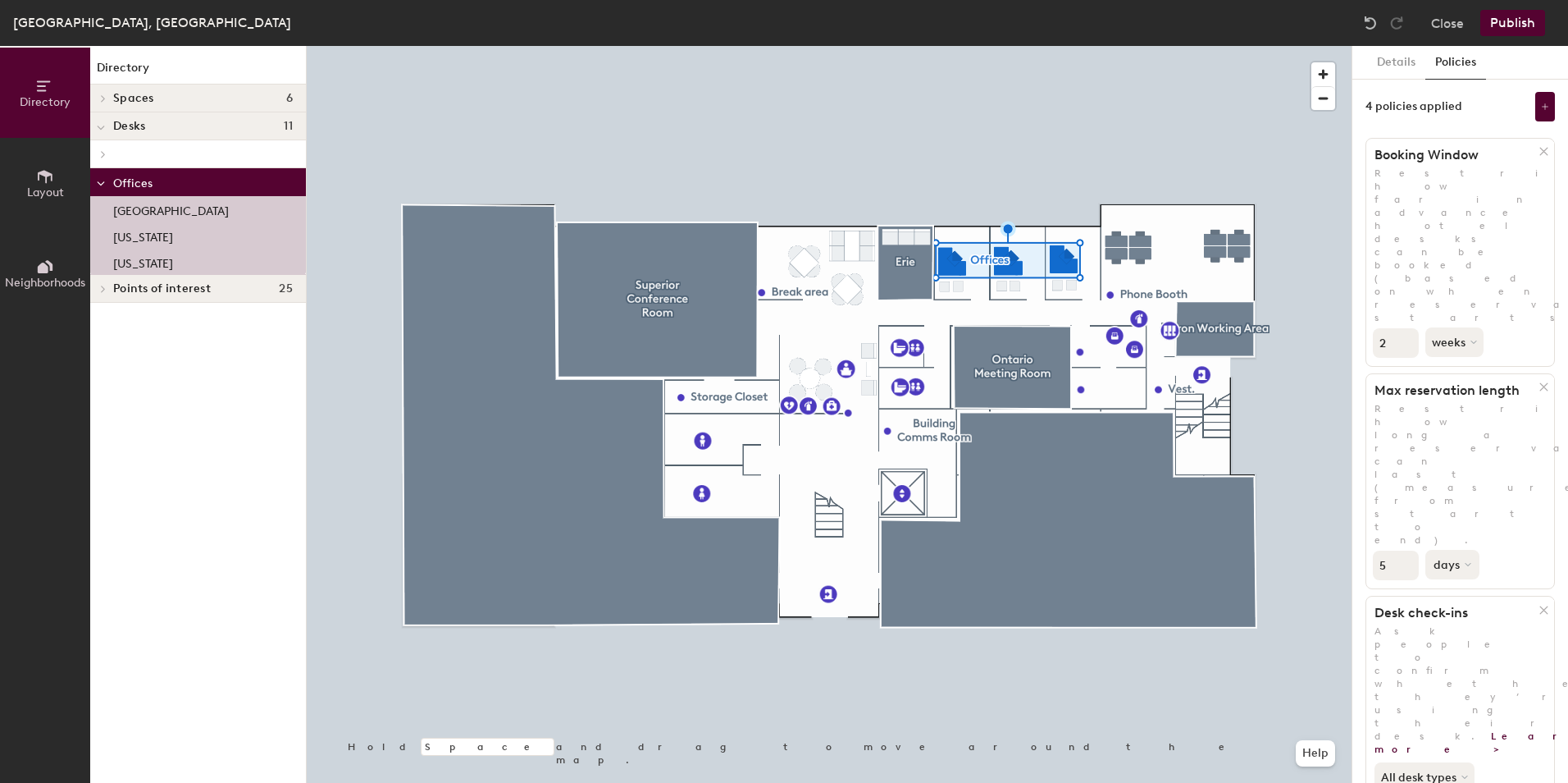
click at [1457, 550] on button "days" at bounding box center [1452, 565] width 54 height 30
click at [1457, 664] on div "hours" at bounding box center [1458, 676] width 64 height 25
click at [1388, 550] on input "5" at bounding box center [1396, 565] width 46 height 30
type input "1"
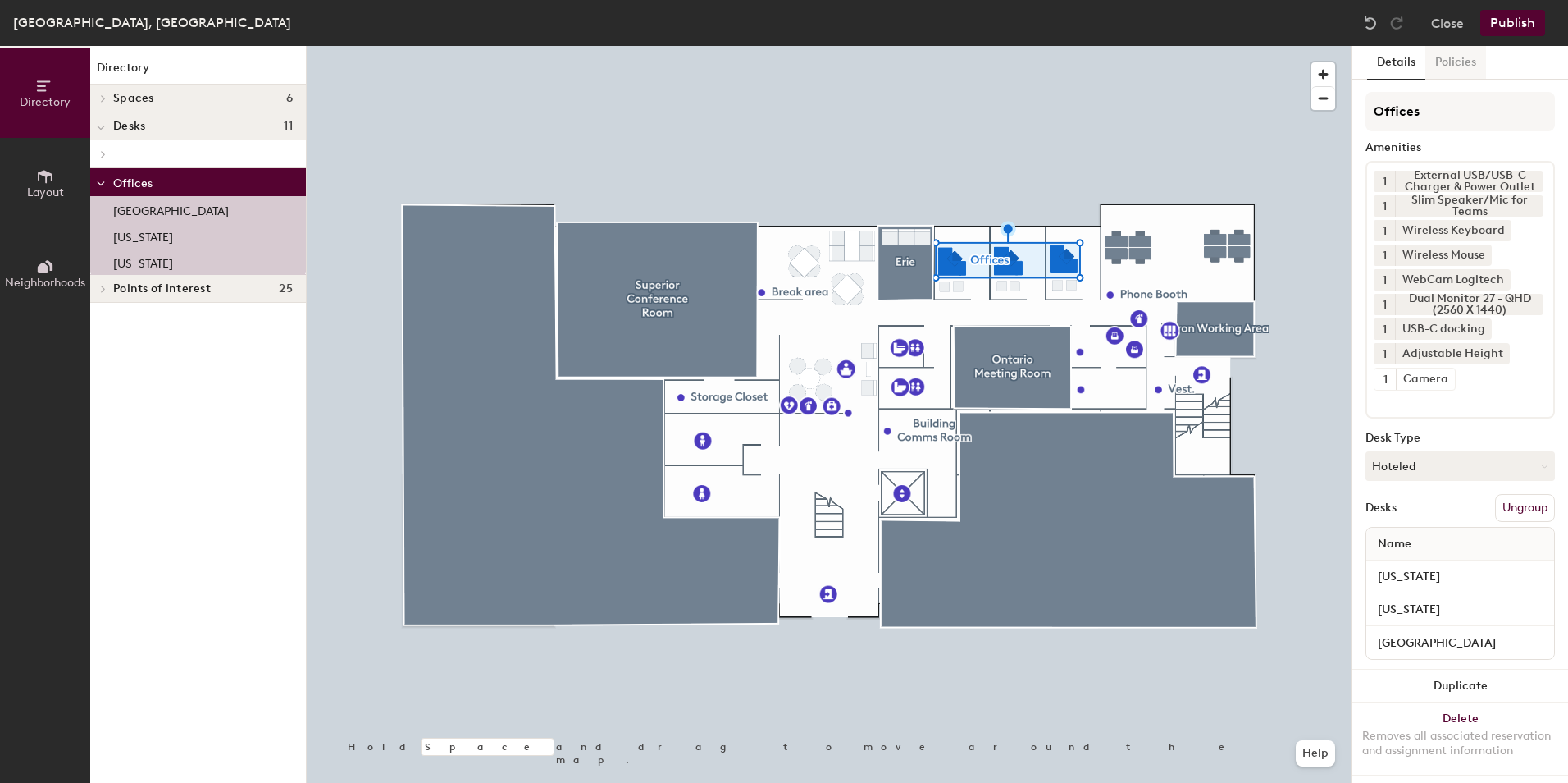
click at [1439, 73] on button "Policies" at bounding box center [1455, 62] width 60 height 34
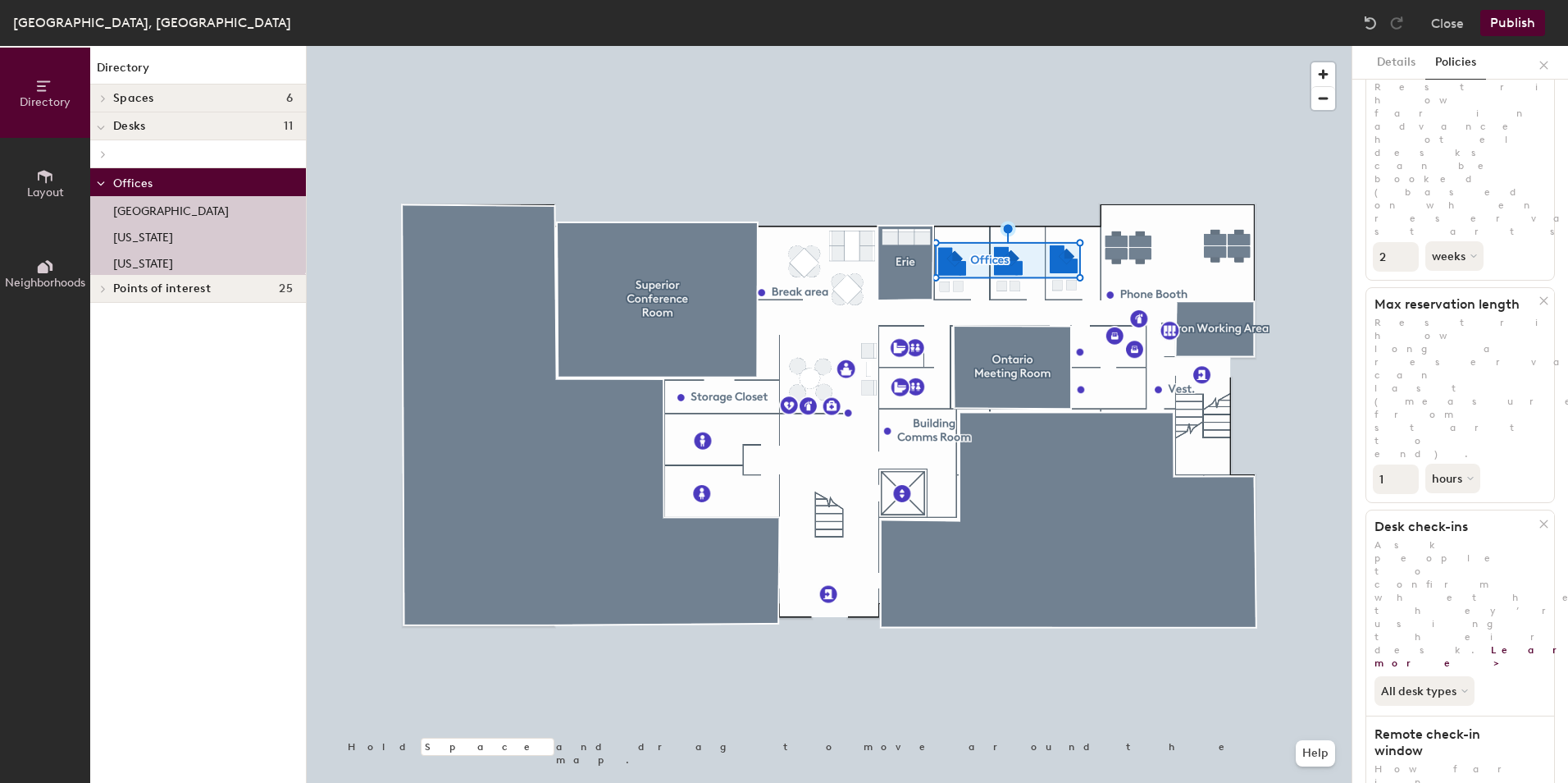
scroll to position [173, 0]
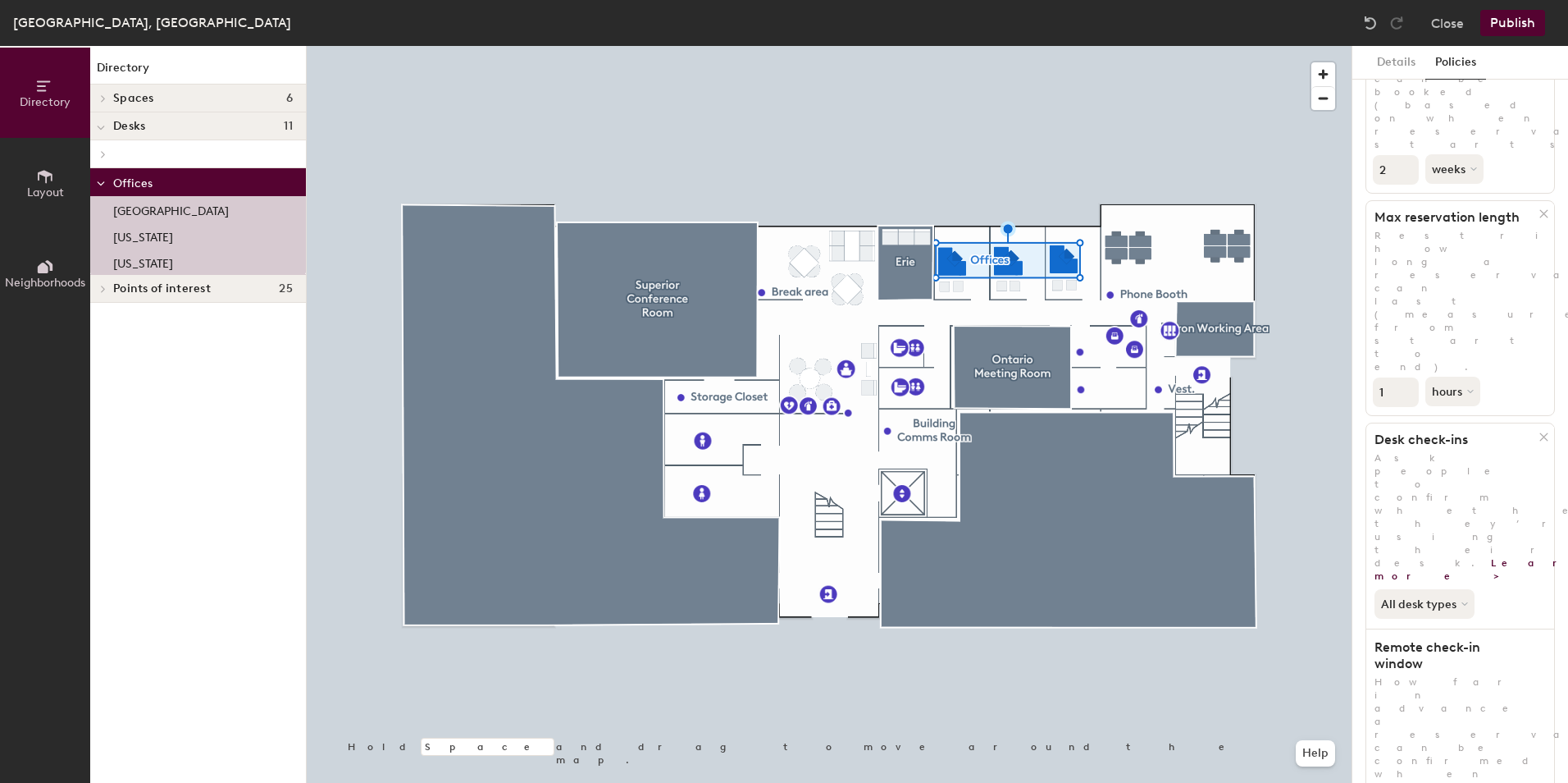
click at [1314, 46] on div at bounding box center [829, 46] width 1045 height 0
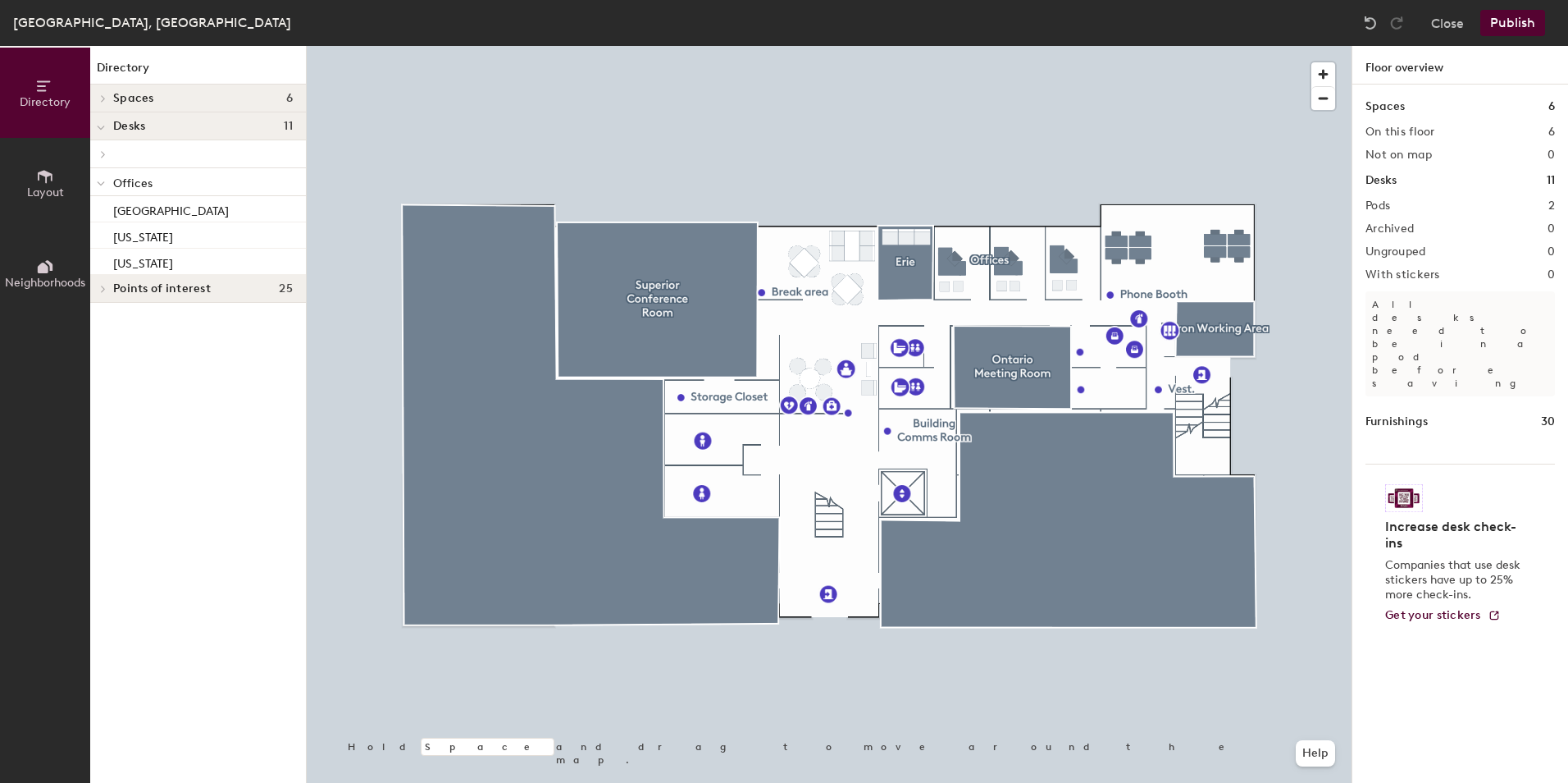
click at [1503, 25] on button "Publish" at bounding box center [1512, 23] width 64 height 26
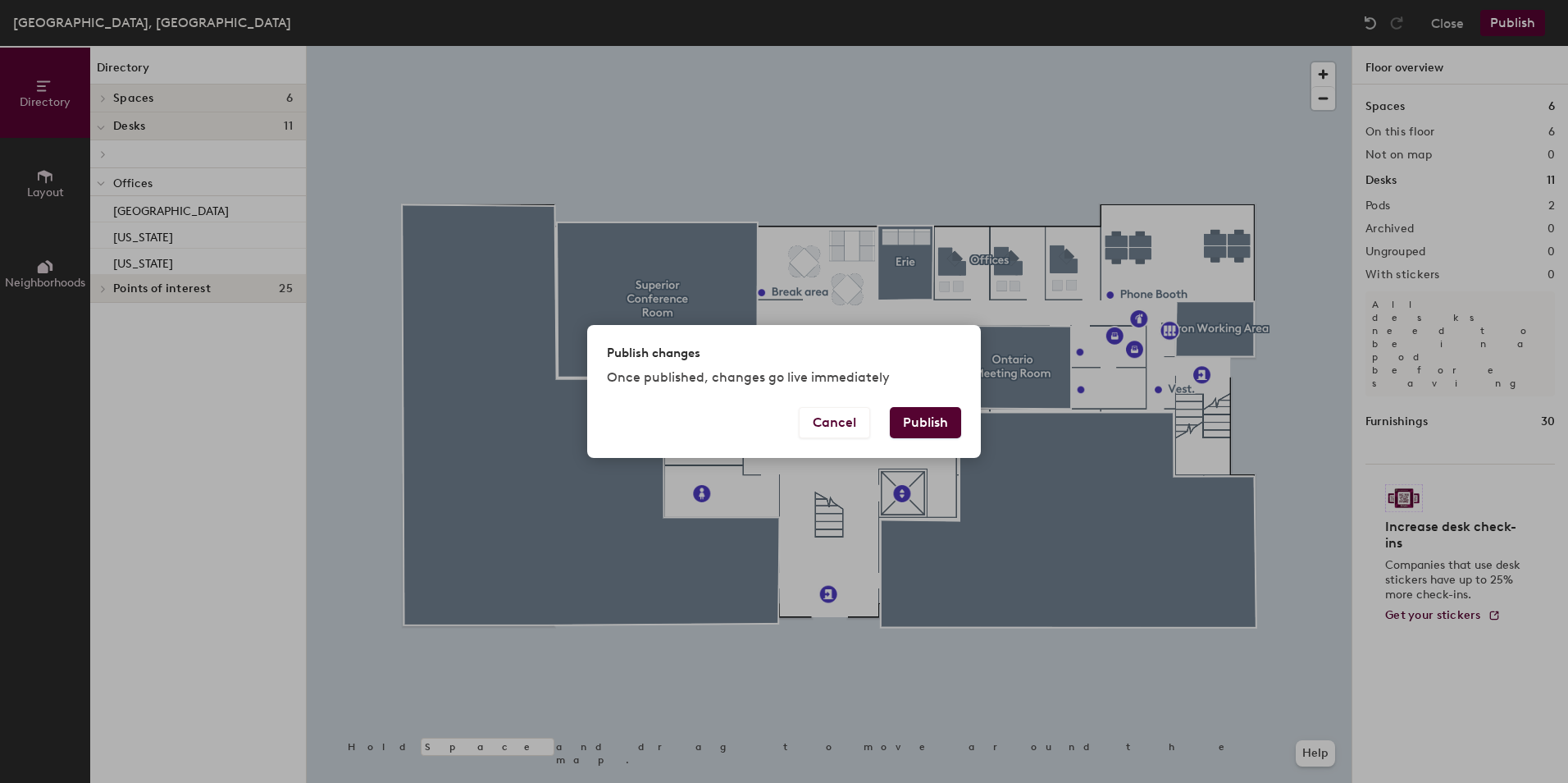
click at [906, 417] on button "Publish" at bounding box center [925, 422] width 71 height 31
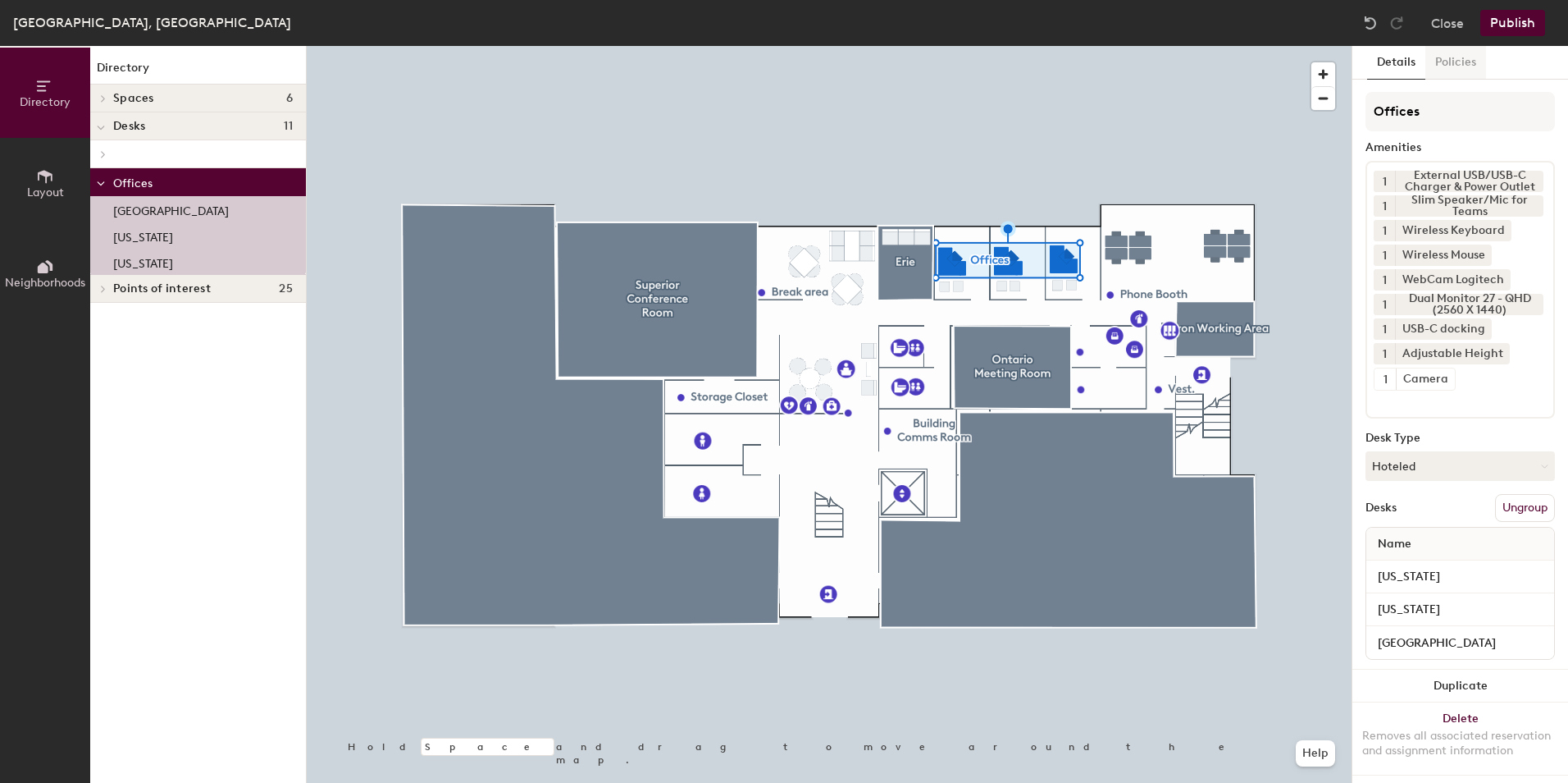
click at [1466, 68] on button "Policies" at bounding box center [1455, 62] width 60 height 34
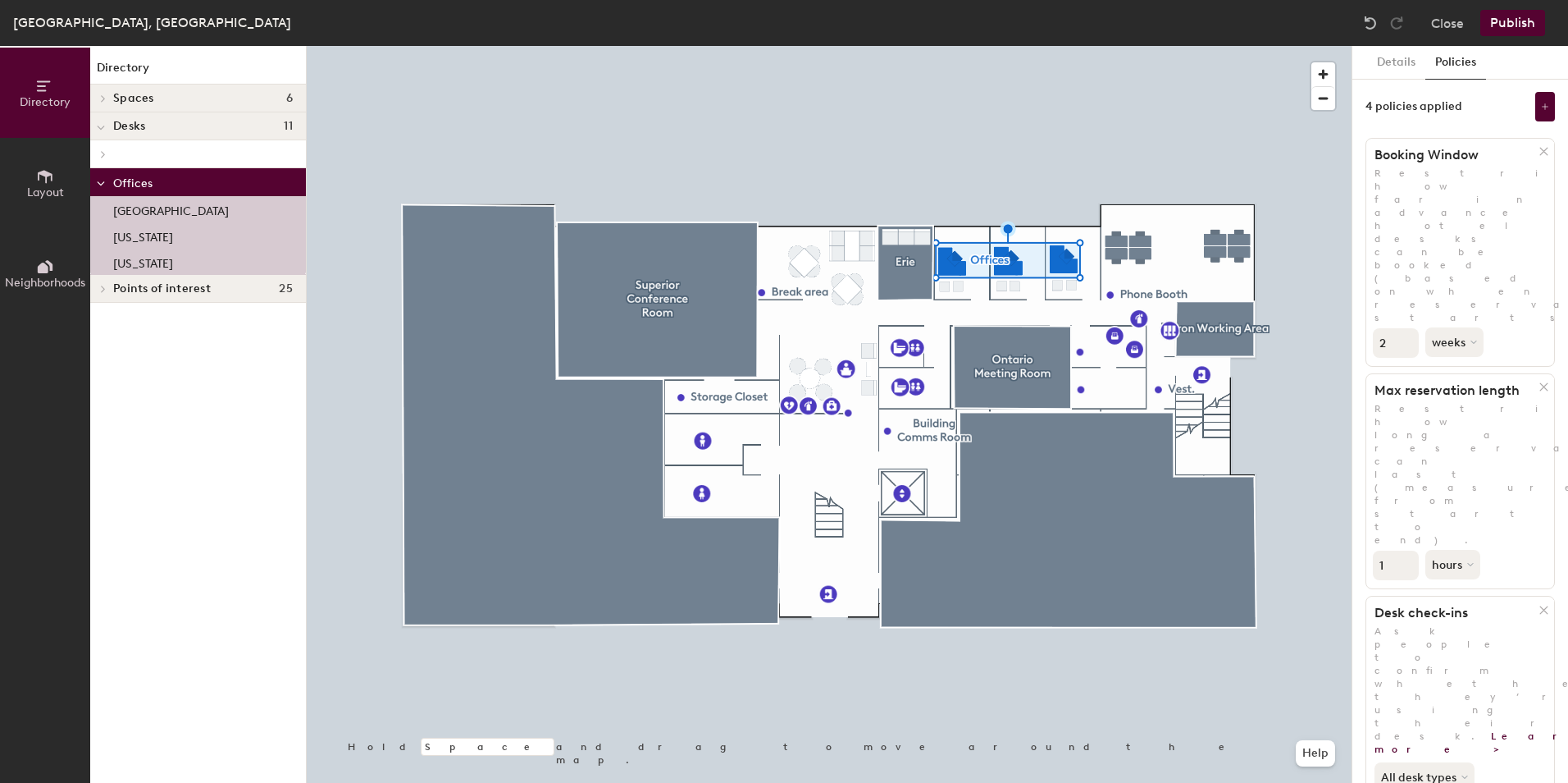
click at [1503, 29] on button "Publish" at bounding box center [1512, 23] width 64 height 26
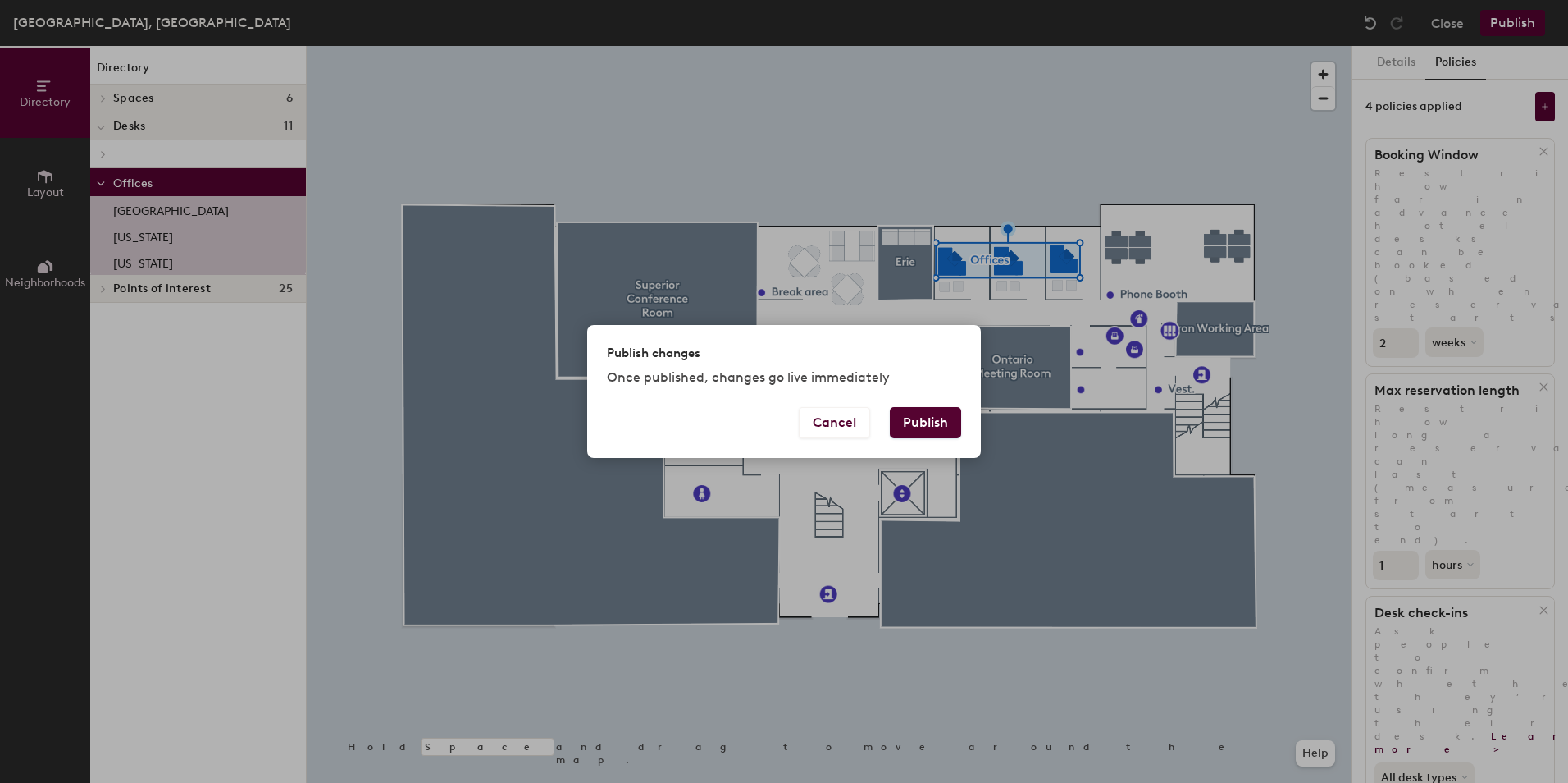
click at [910, 430] on button "Publish" at bounding box center [925, 422] width 71 height 31
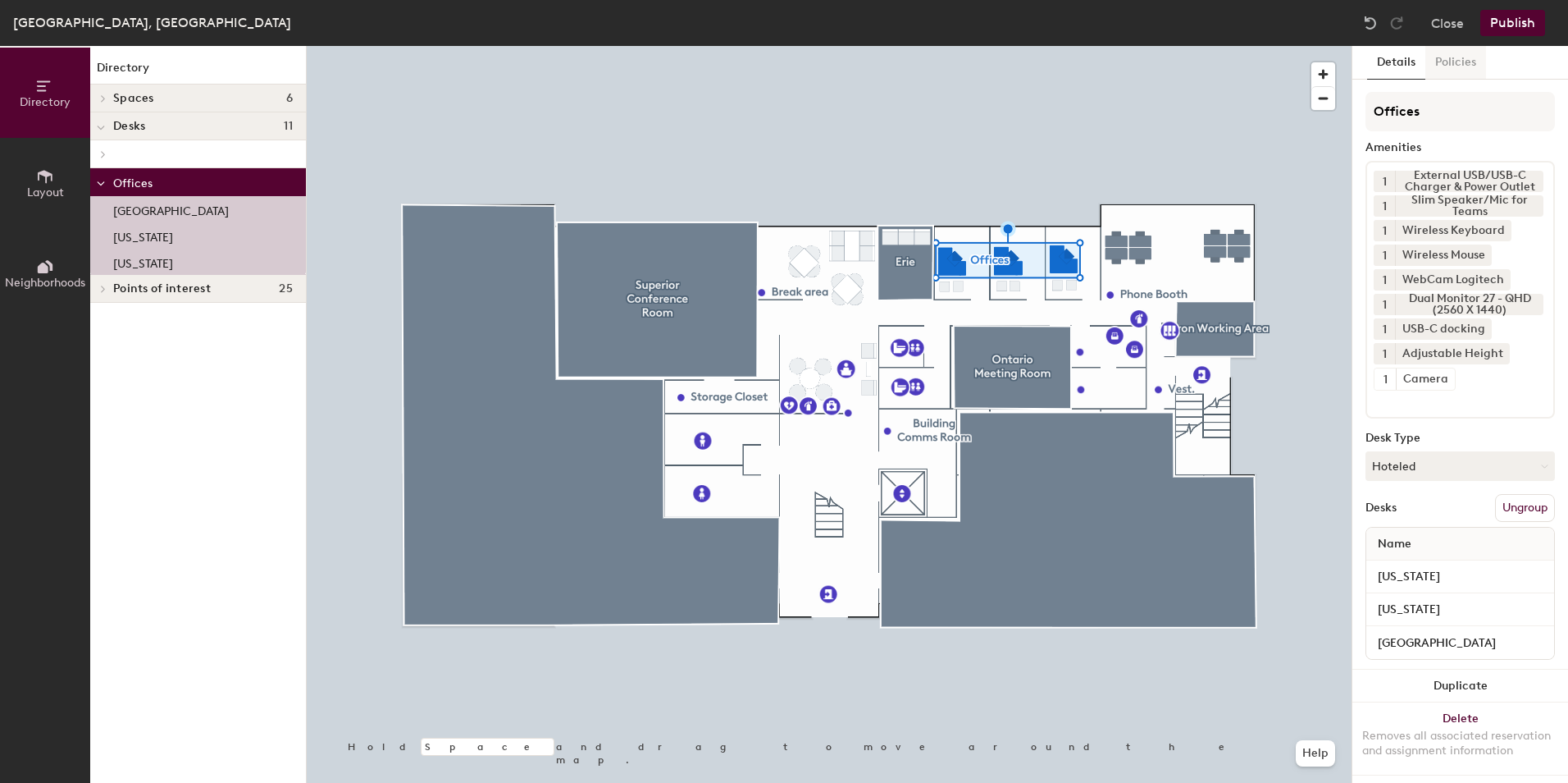
click at [1445, 60] on button "Policies" at bounding box center [1455, 62] width 60 height 34
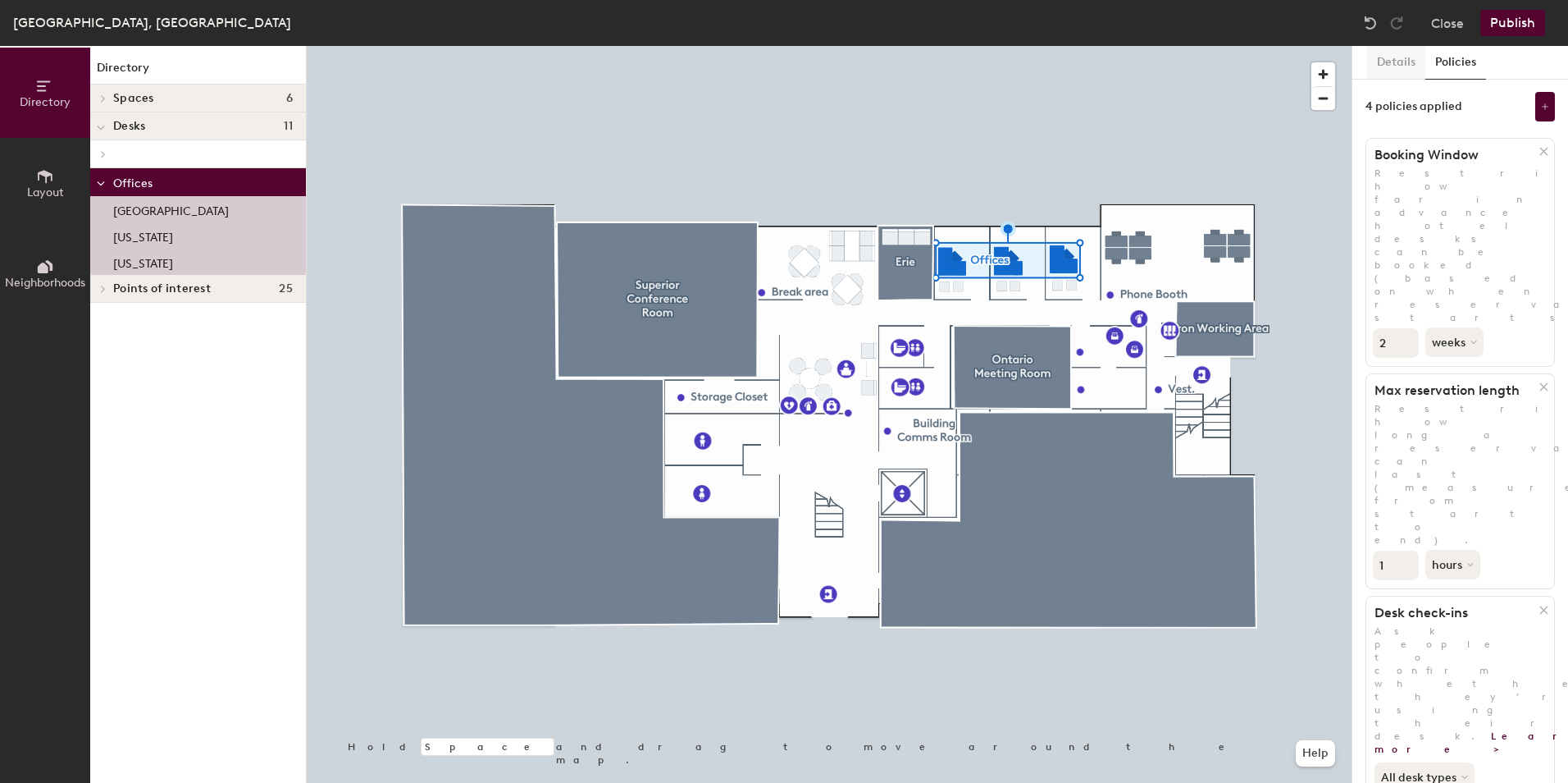
click at [1388, 74] on button "Details" at bounding box center [1396, 62] width 58 height 34
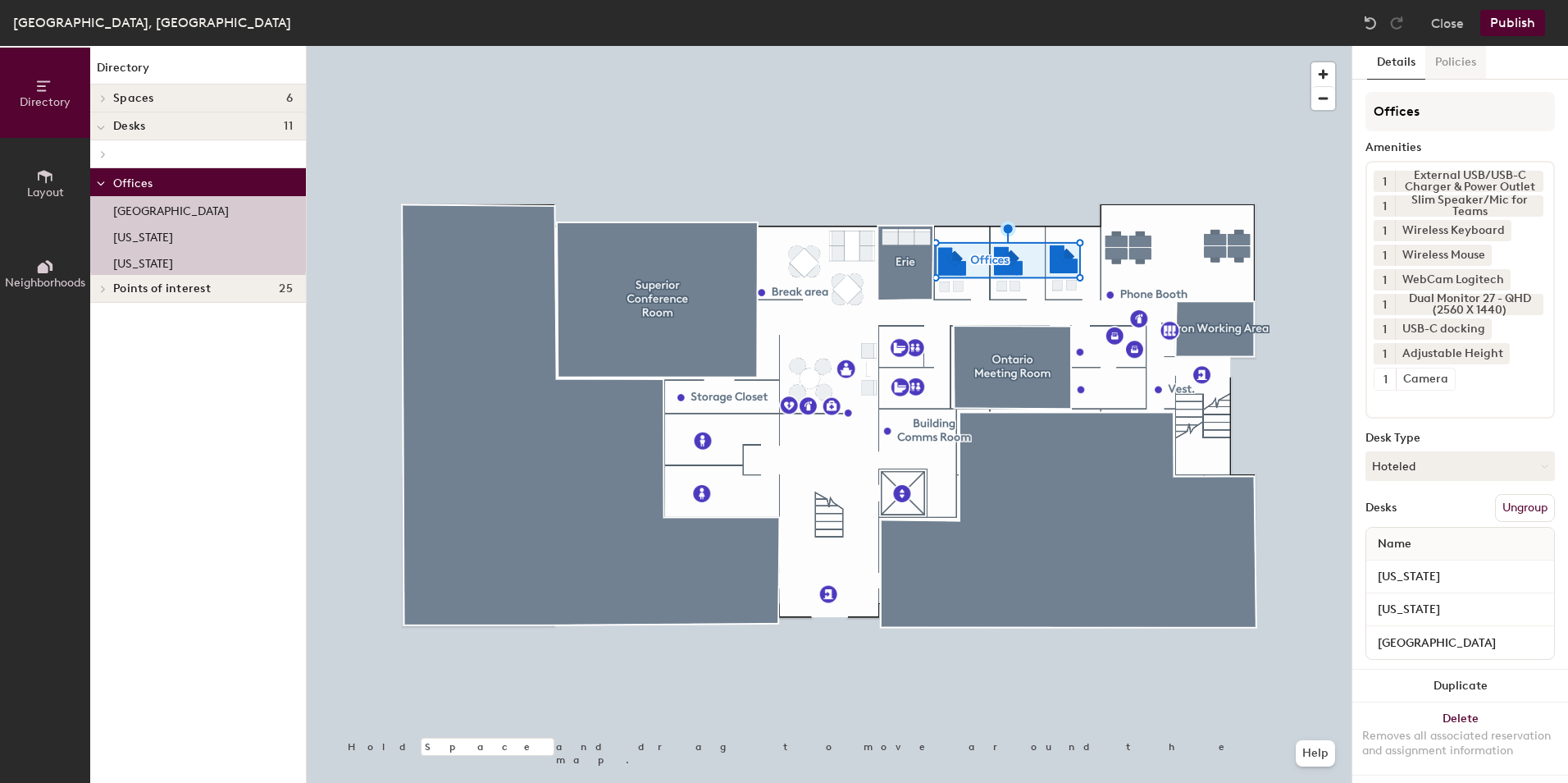
click at [1444, 65] on button "Policies" at bounding box center [1455, 62] width 60 height 34
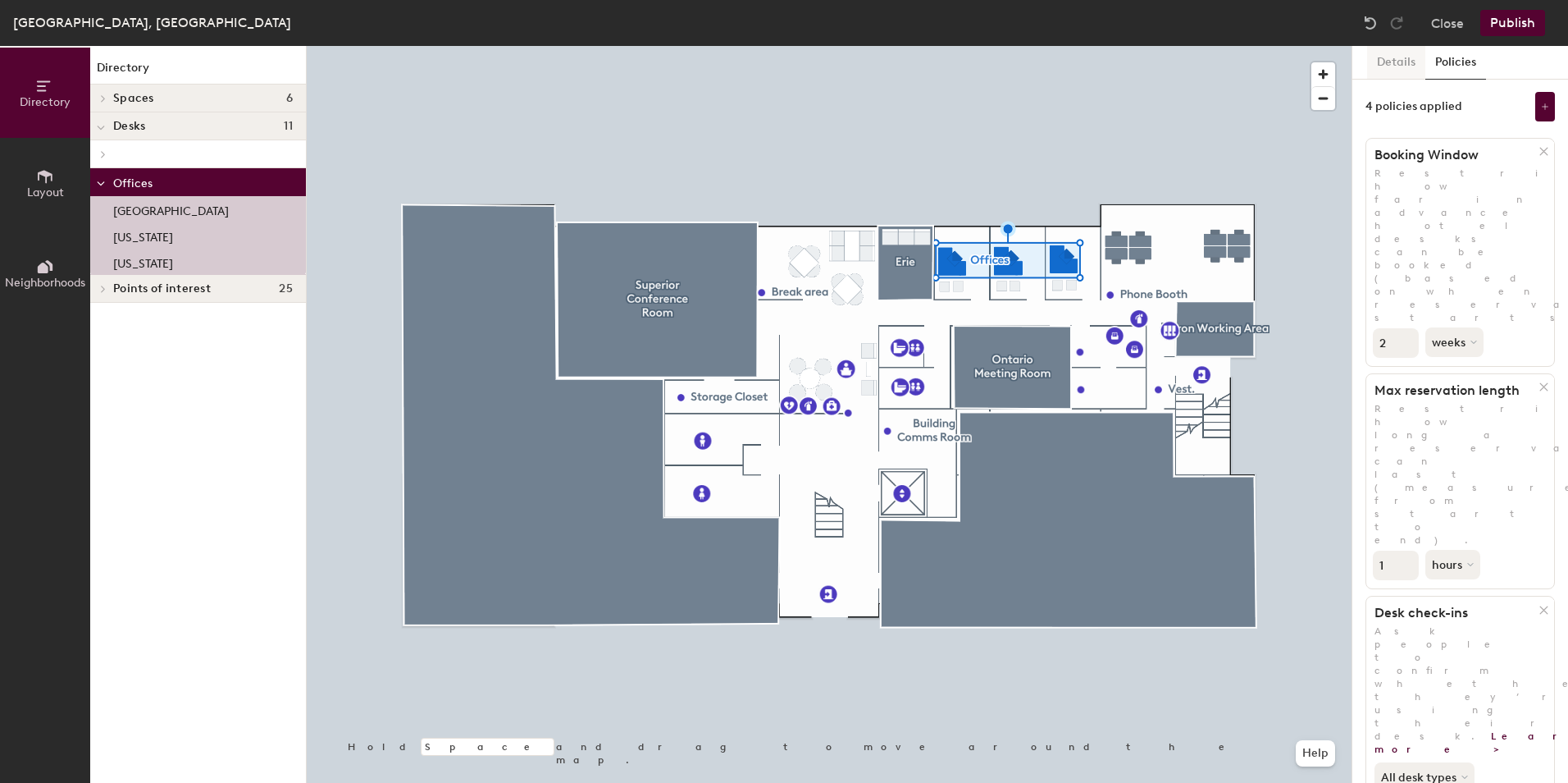
click at [1400, 63] on button "Details" at bounding box center [1396, 62] width 58 height 34
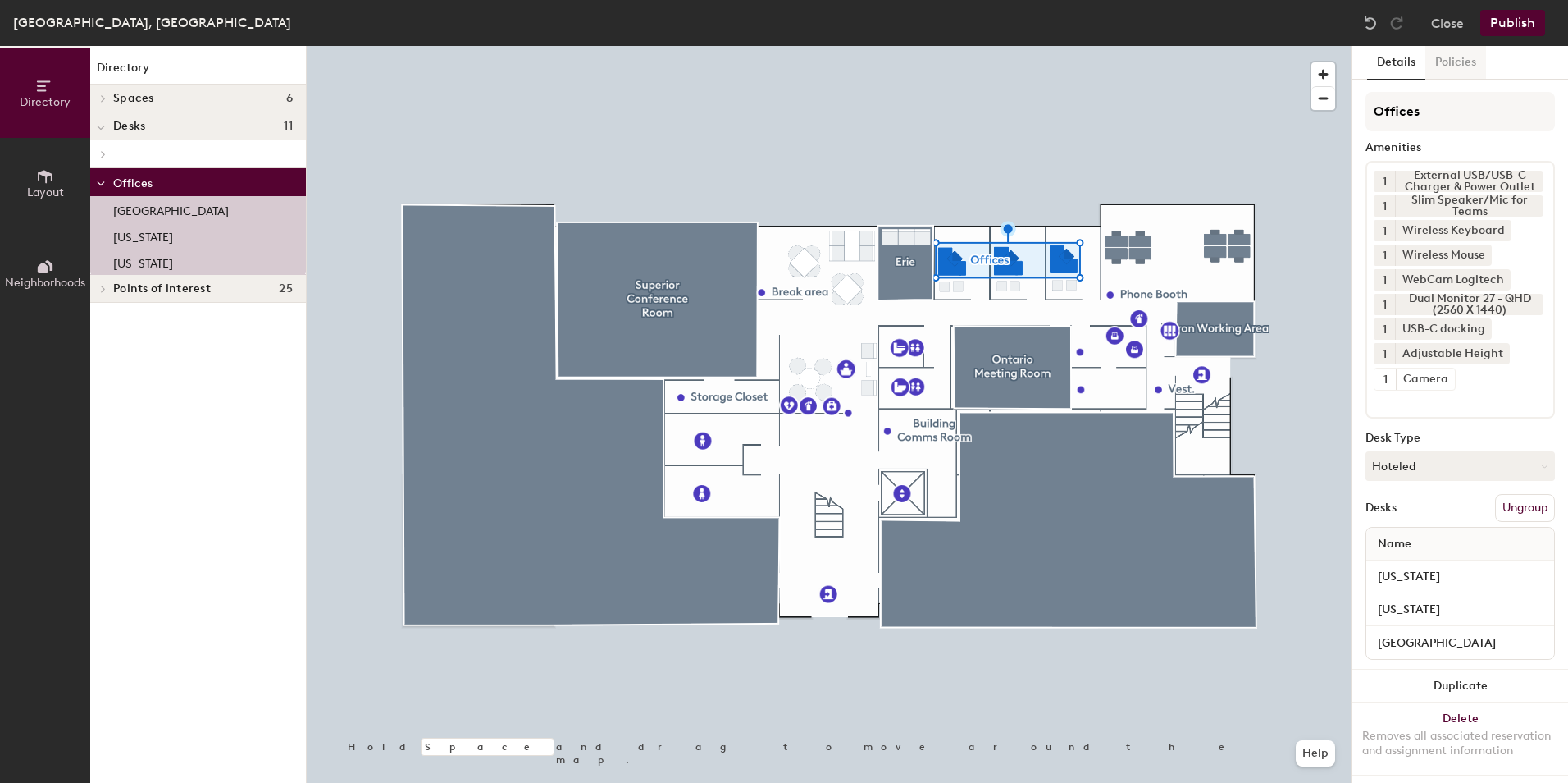
click at [1447, 68] on button "Policies" at bounding box center [1455, 62] width 60 height 34
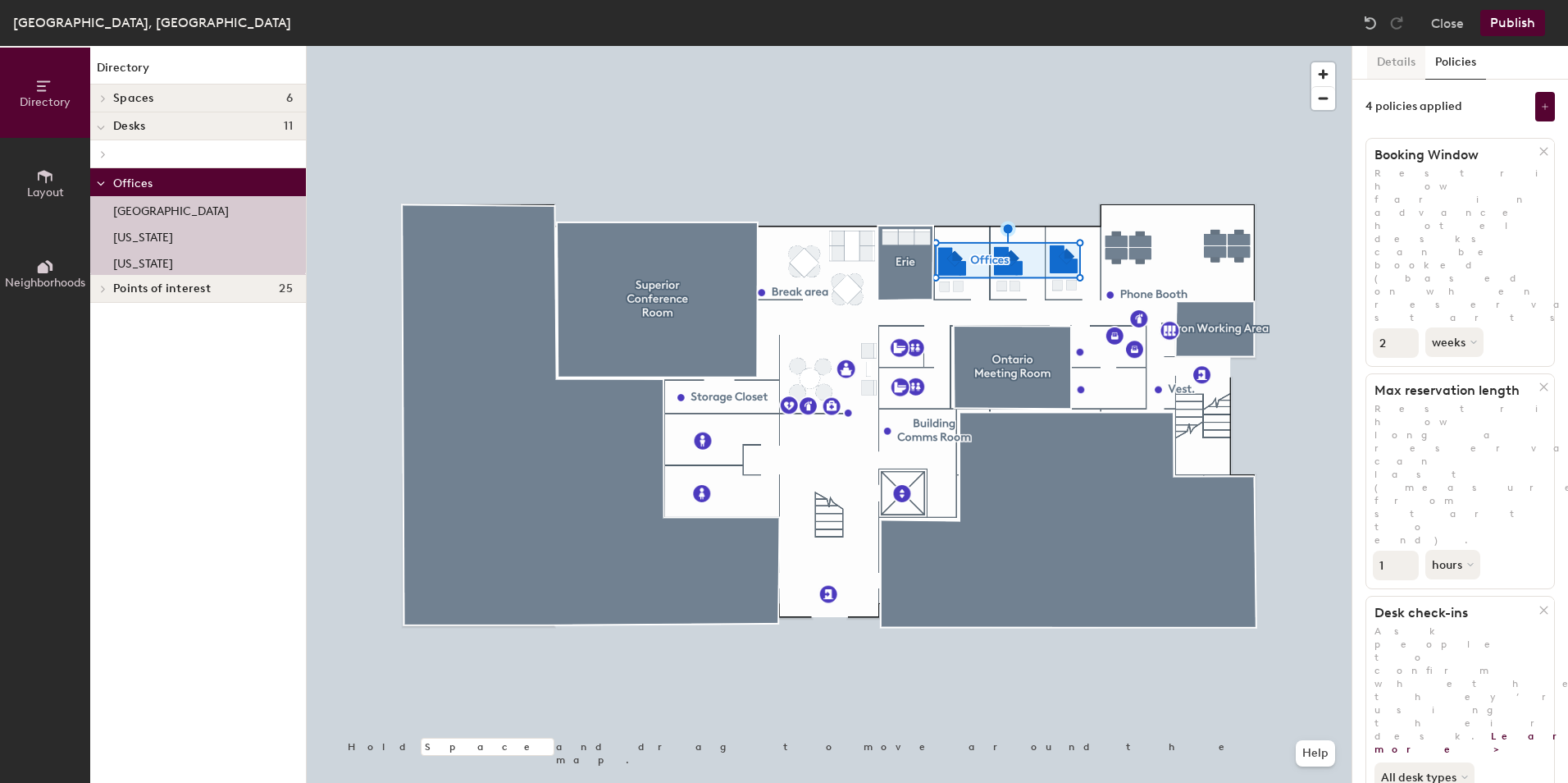
drag, startPoint x: 1409, startPoint y: 57, endPoint x: 1401, endPoint y: 64, distance: 10.6
click at [1408, 57] on button "Details" at bounding box center [1396, 62] width 58 height 34
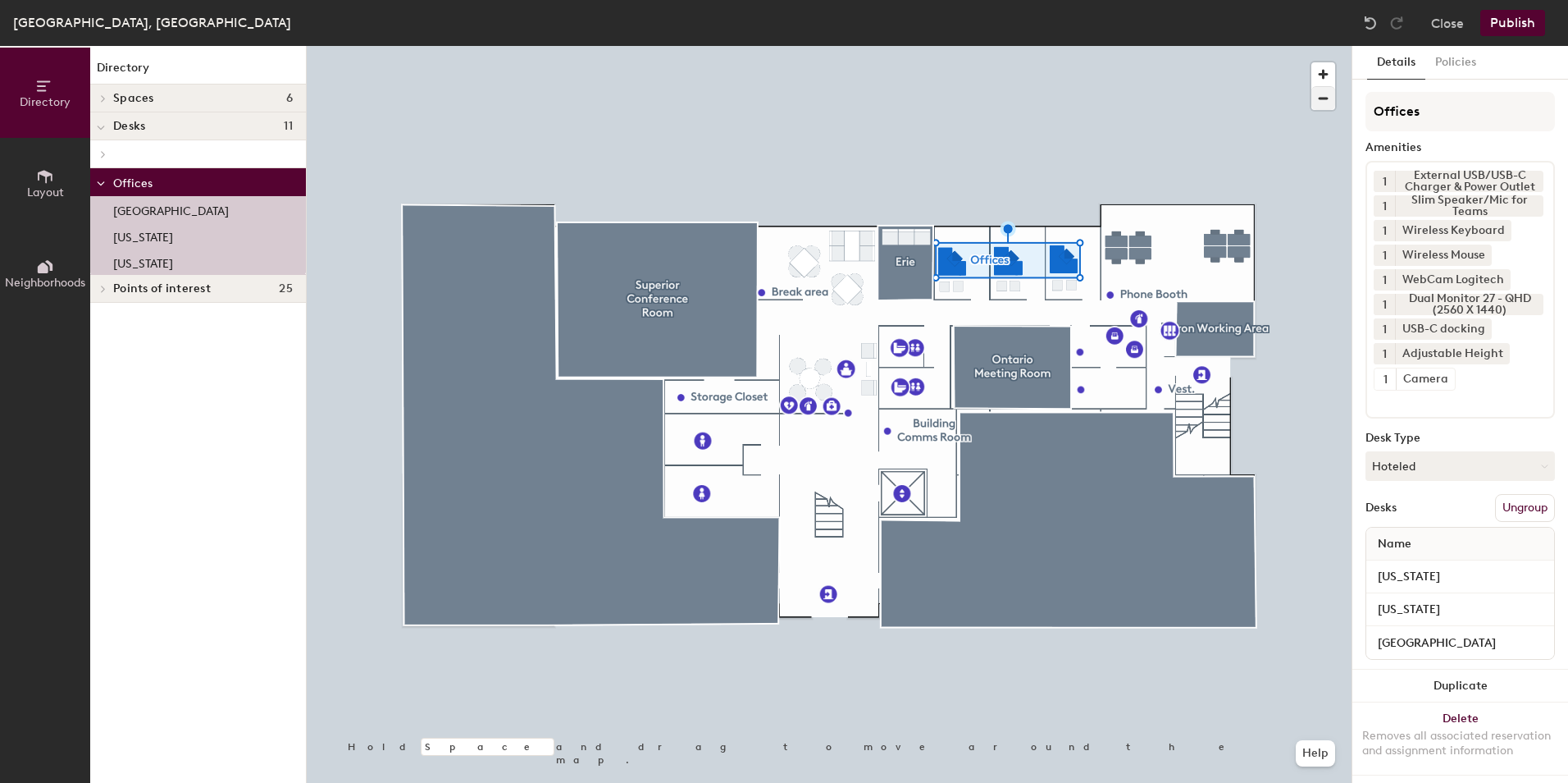
click at [1022, 46] on div at bounding box center [829, 46] width 1045 height 0
click at [1452, 61] on button "Policies" at bounding box center [1455, 62] width 60 height 34
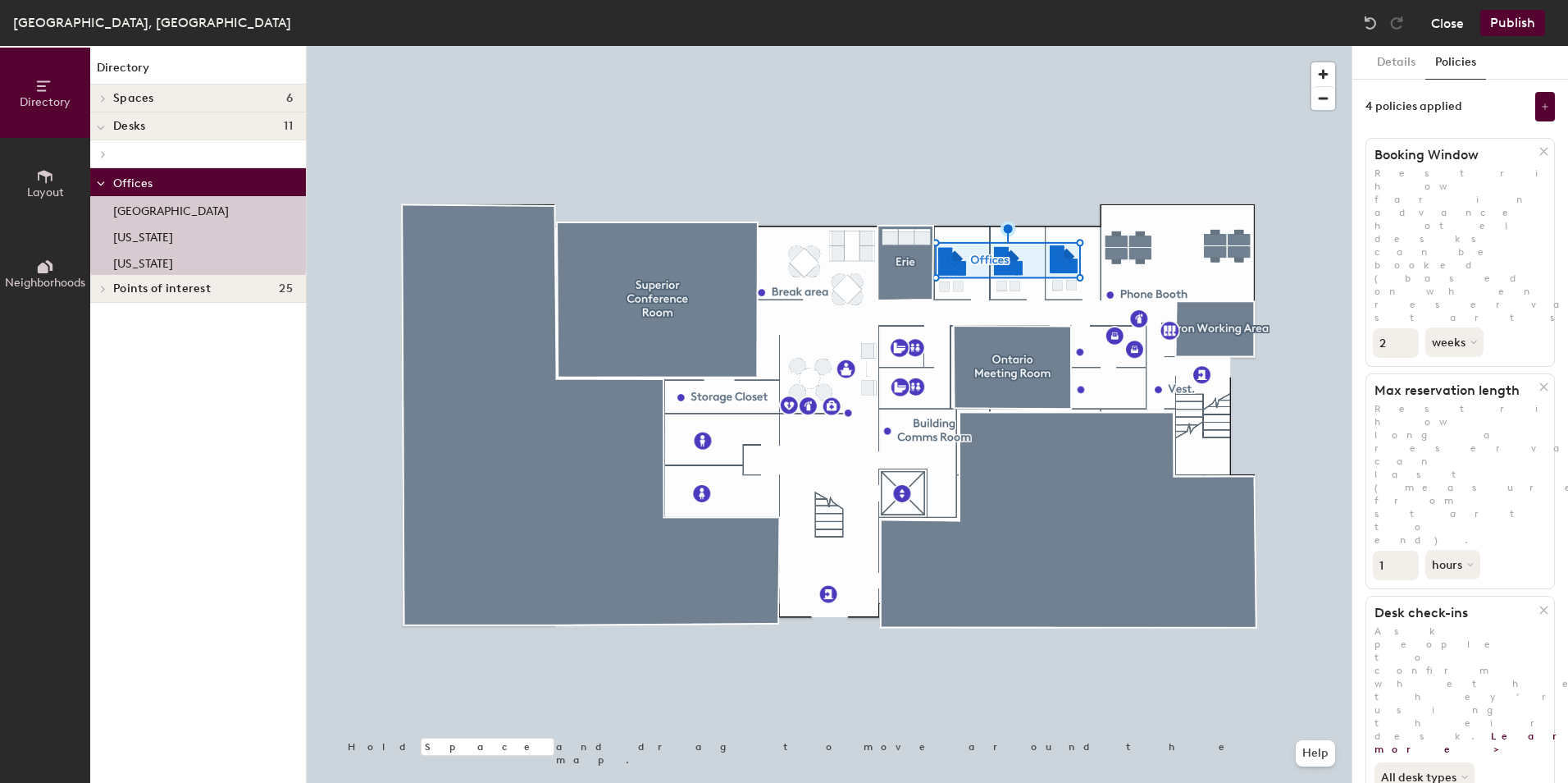
click at [1451, 32] on button "Close" at bounding box center [1446, 23] width 33 height 26
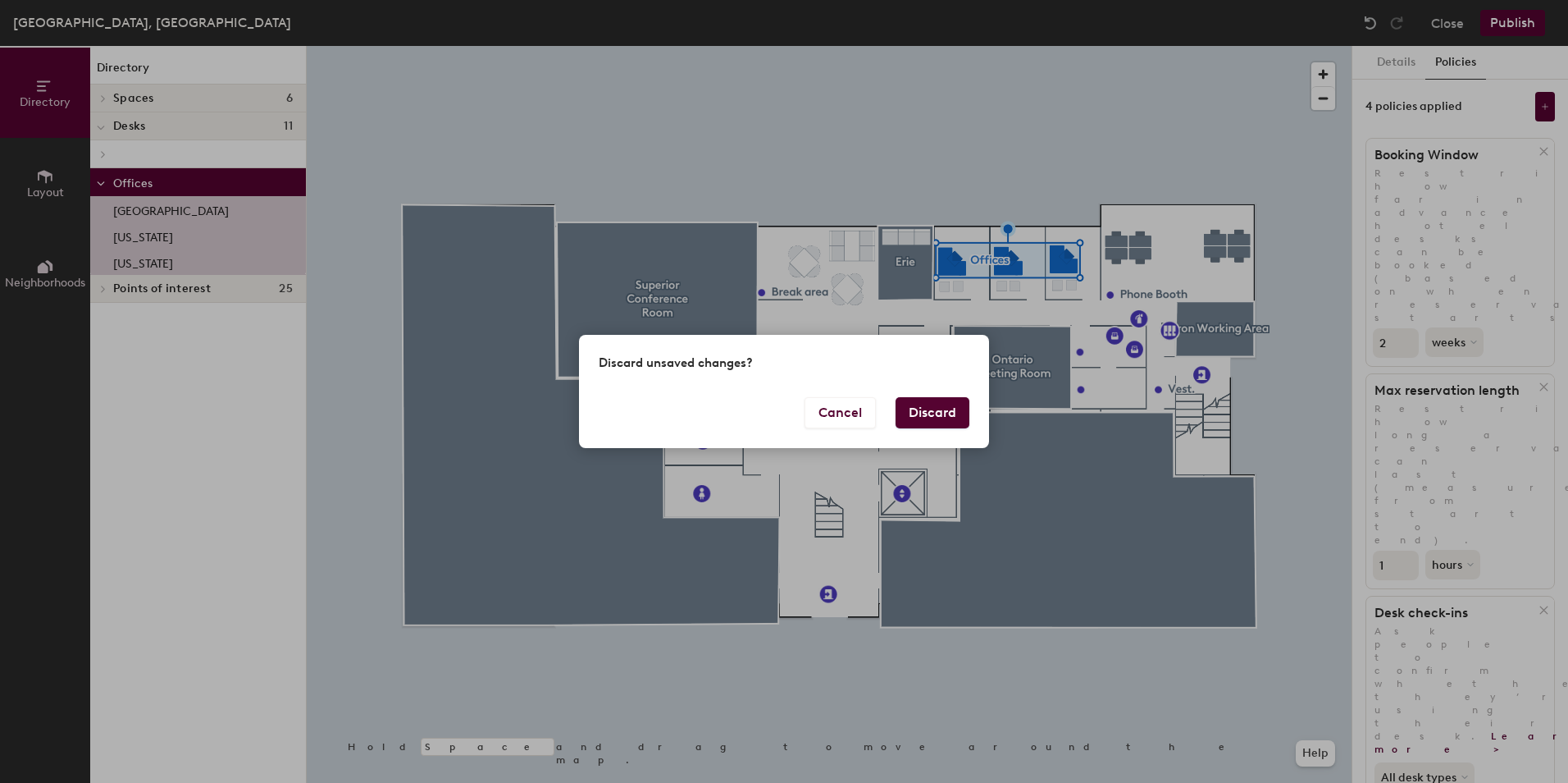
click at [921, 414] on button "Discard" at bounding box center [932, 412] width 74 height 31
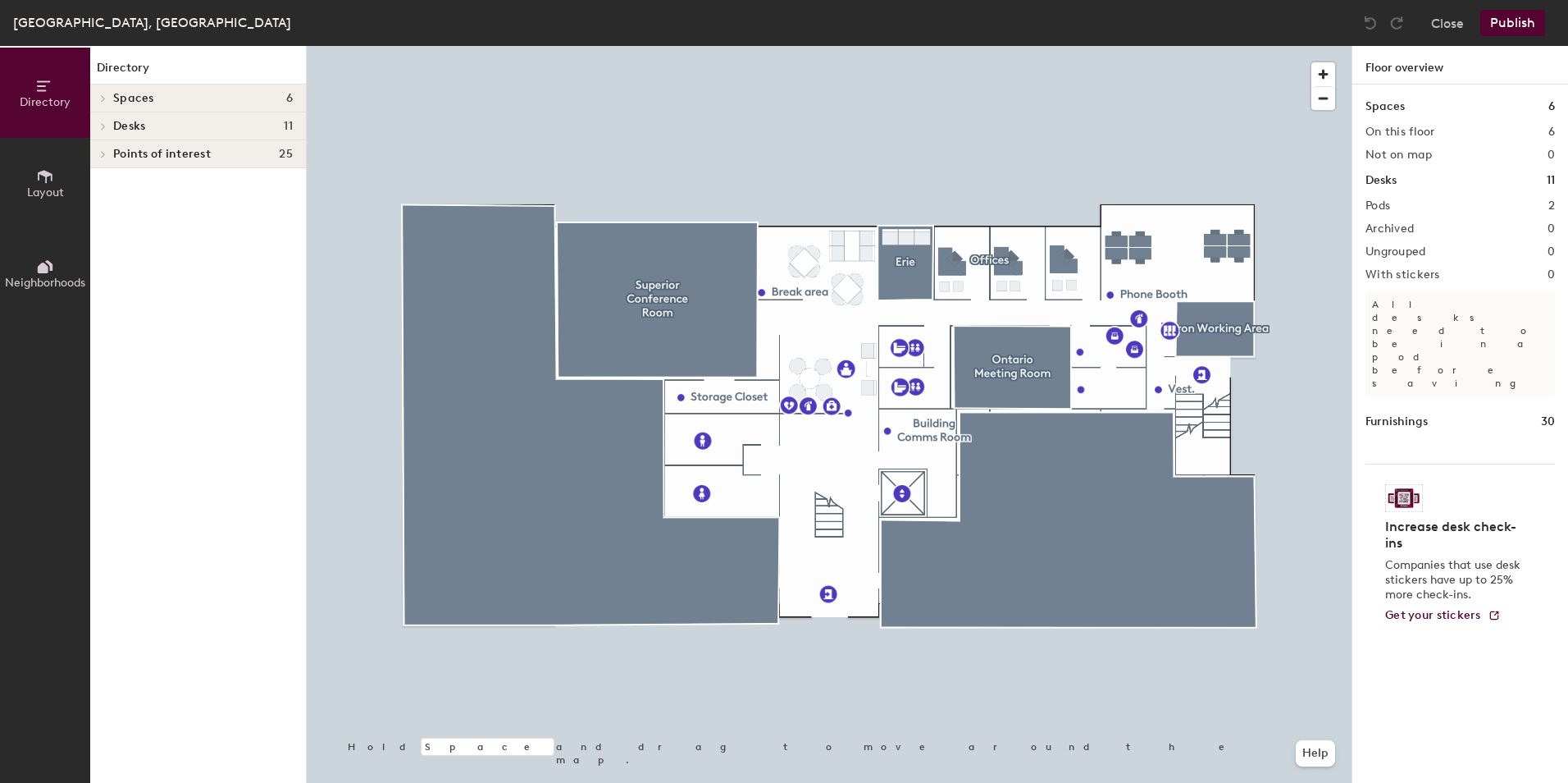
click at [947, 46] on div at bounding box center [829, 46] width 1045 height 0
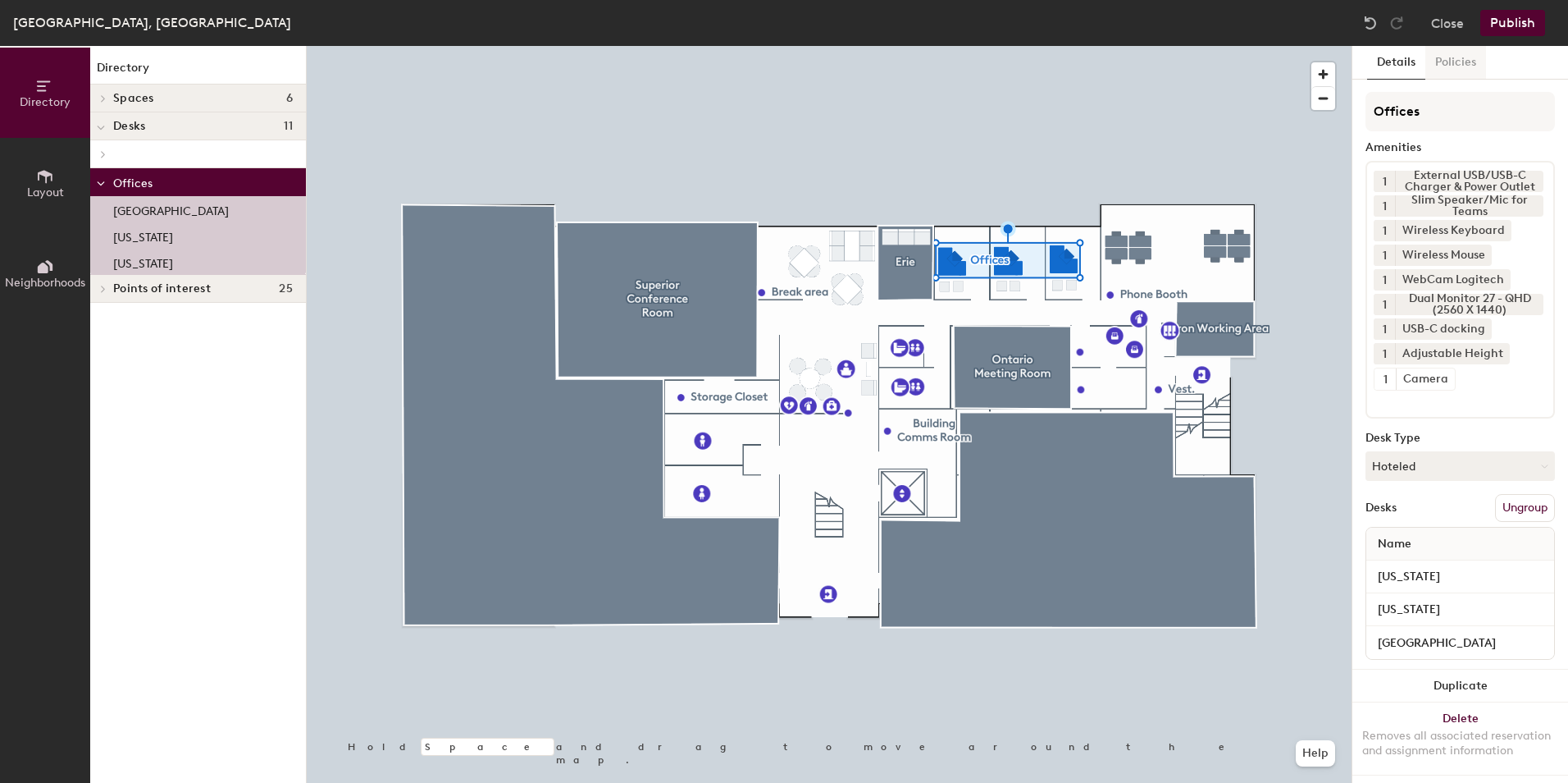
click at [1448, 63] on button "Policies" at bounding box center [1455, 62] width 60 height 34
